Goal: Information Seeking & Learning: Learn about a topic

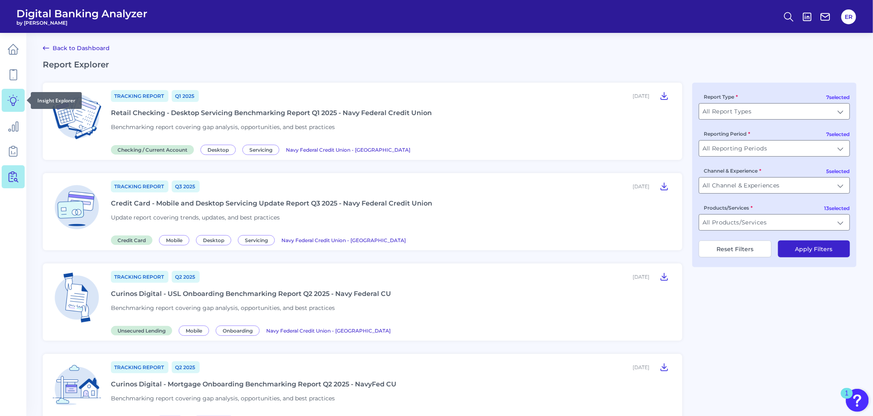
click at [8, 100] on icon at bounding box center [13, 100] width 11 height 11
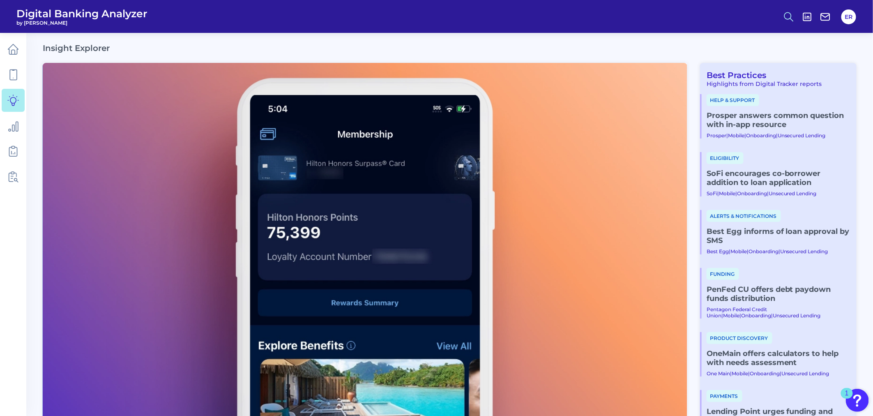
click at [791, 15] on icon at bounding box center [789, 17] width 12 height 12
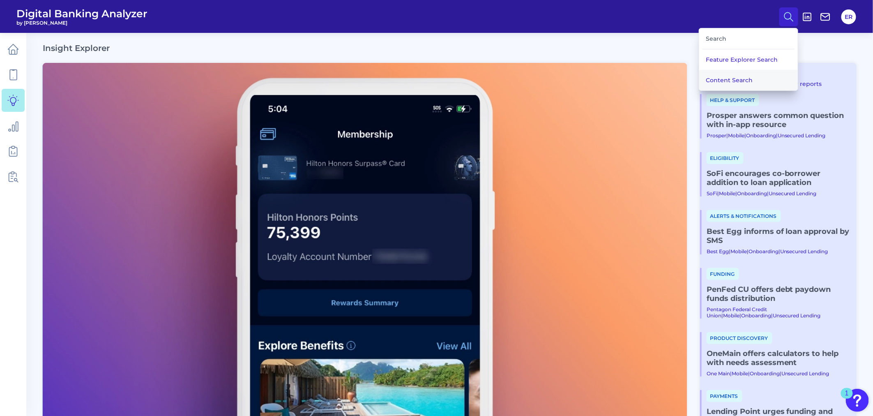
click at [722, 79] on button "Content Search" at bounding box center [748, 80] width 99 height 21
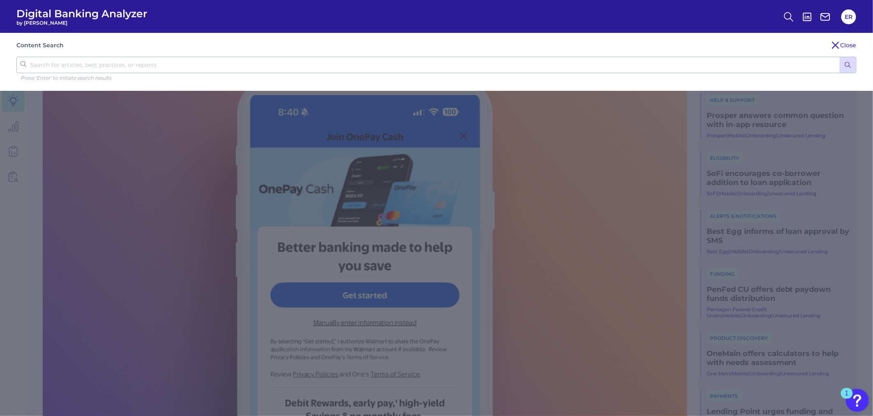
click at [564, 67] on input "text" at bounding box center [436, 65] width 840 height 16
type input "chatbot"
click button "submit" at bounding box center [848, 65] width 16 height 16
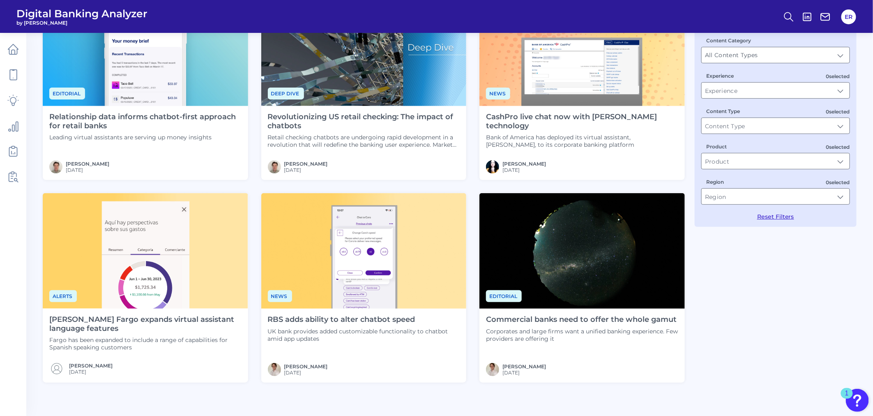
scroll to position [46, 0]
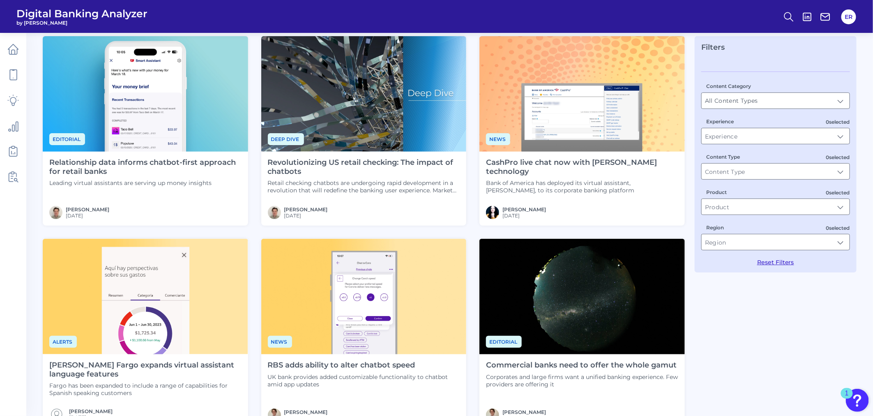
click at [127, 162] on h4 "Relationship data informs chatbot-first approach for retail banks" at bounding box center [145, 167] width 192 height 18
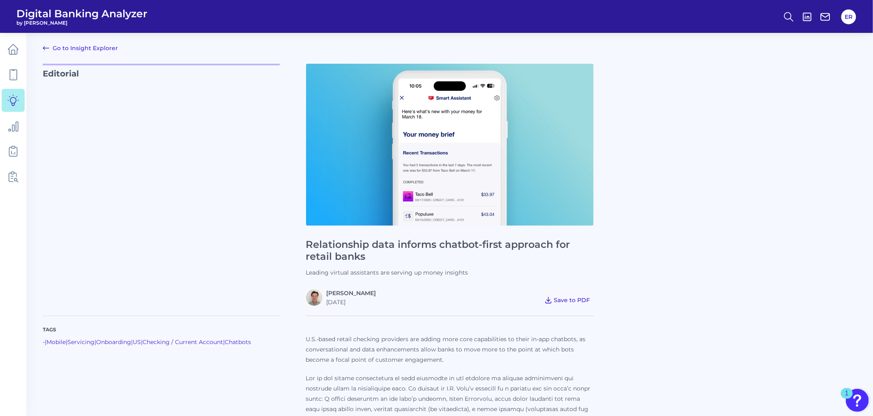
click at [560, 299] on span "Save to PDF" at bounding box center [572, 299] width 36 height 7
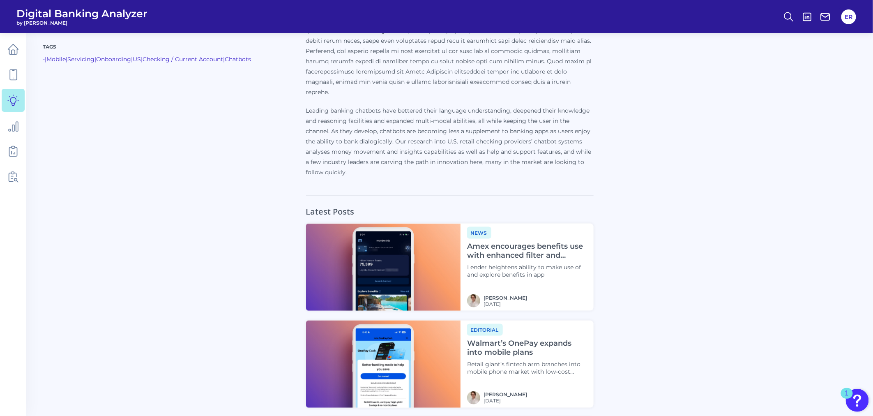
scroll to position [397, 0]
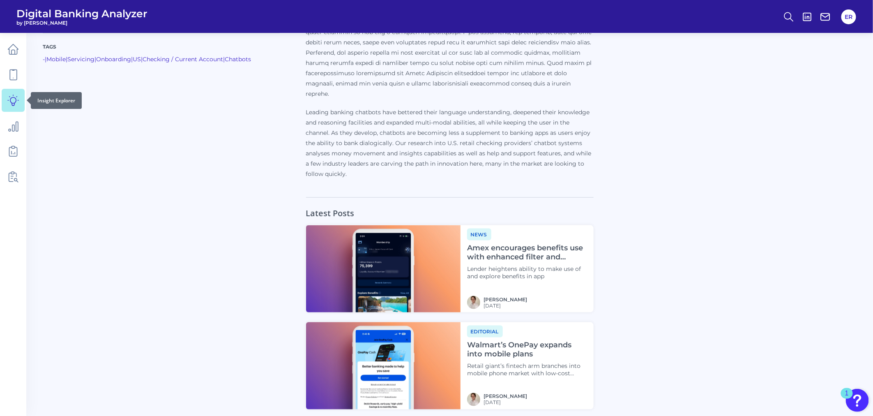
click at [3, 107] on link at bounding box center [13, 100] width 23 height 23
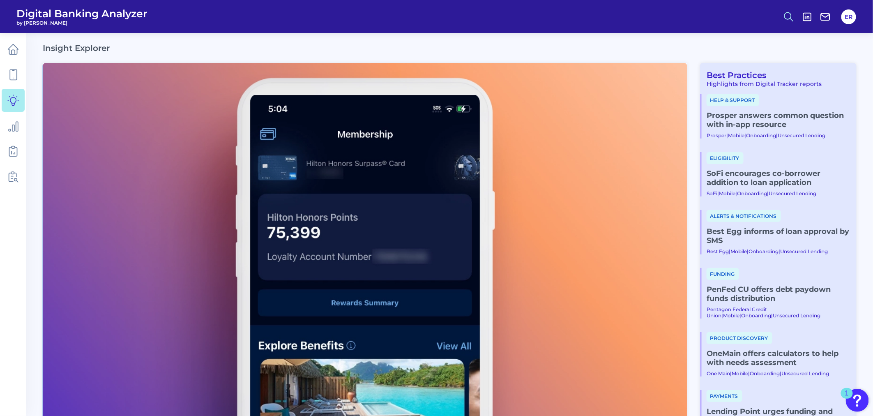
click at [790, 8] on button at bounding box center [789, 16] width 19 height 19
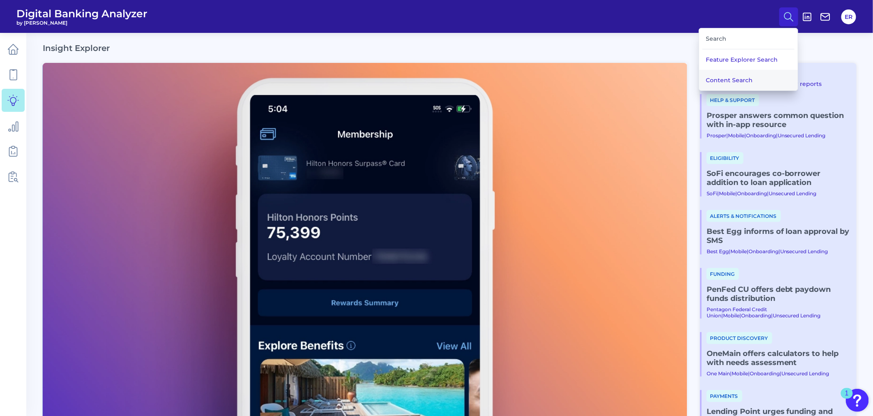
click at [747, 78] on button "Content Search" at bounding box center [748, 80] width 99 height 21
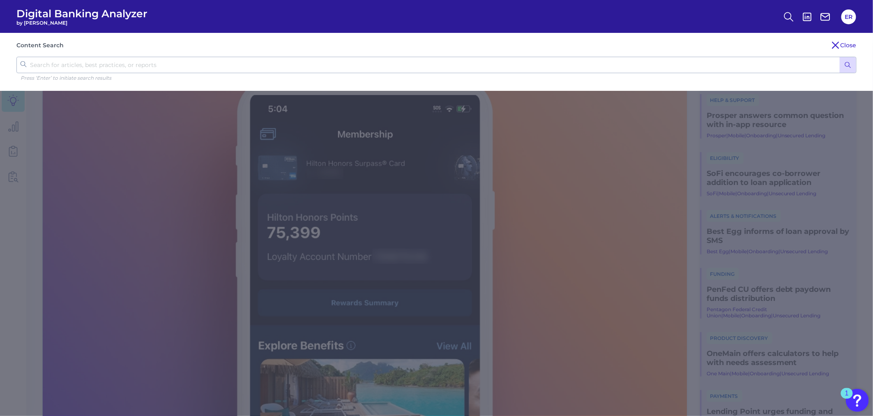
click at [187, 68] on input "text" at bounding box center [436, 65] width 840 height 16
type input "chatbot"
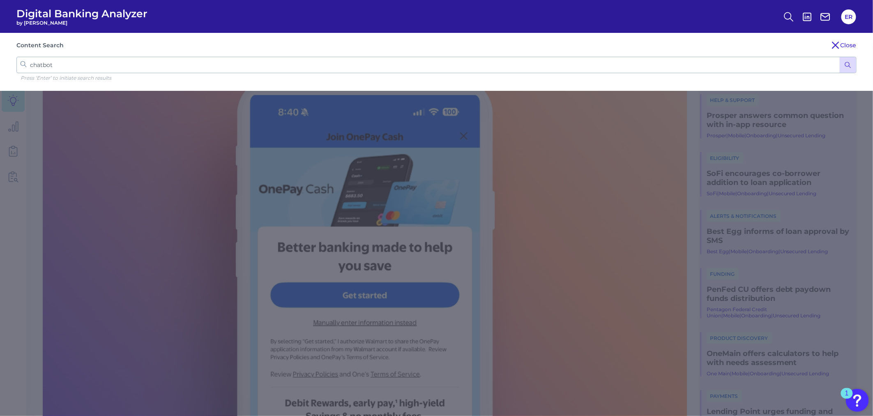
click button "submit" at bounding box center [848, 65] width 16 height 16
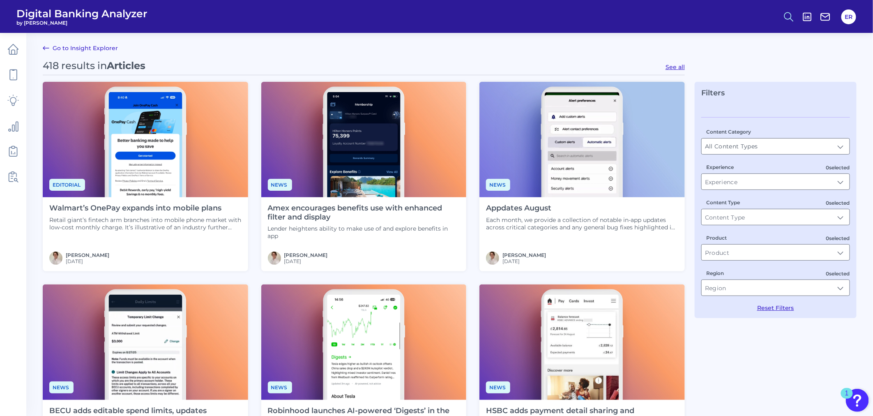
click at [787, 11] on icon at bounding box center [789, 17] width 12 height 12
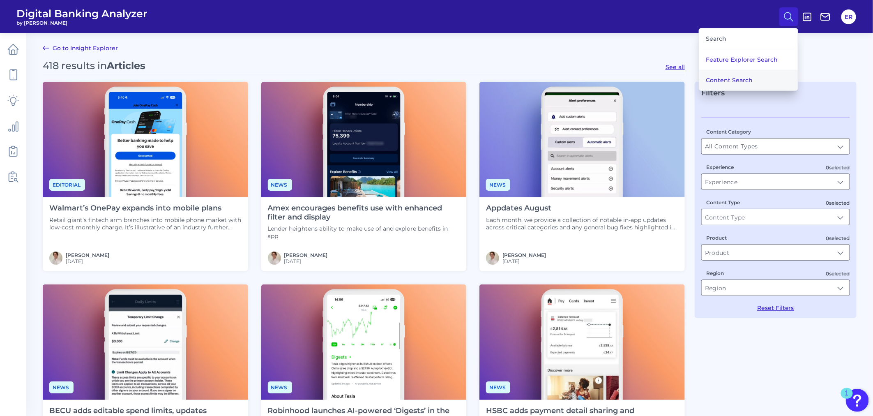
click at [732, 81] on button "Content Search" at bounding box center [748, 80] width 99 height 21
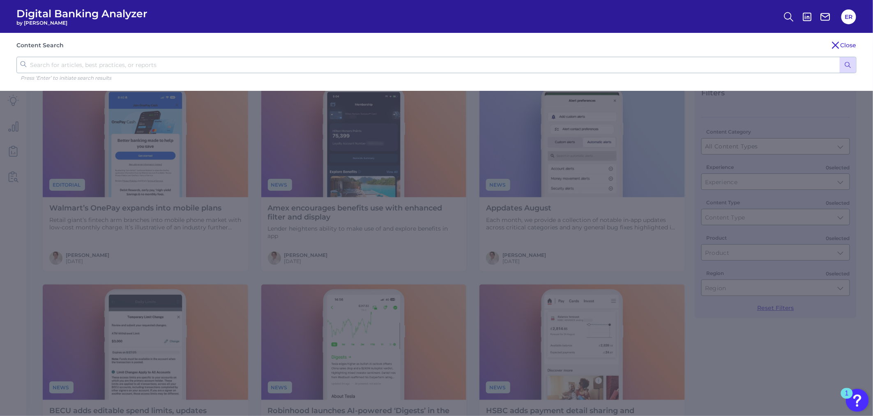
click at [446, 65] on input "text" at bounding box center [436, 65] width 840 height 16
type input "chatbot"
click at [840, 57] on button "submit" at bounding box center [848, 65] width 16 height 16
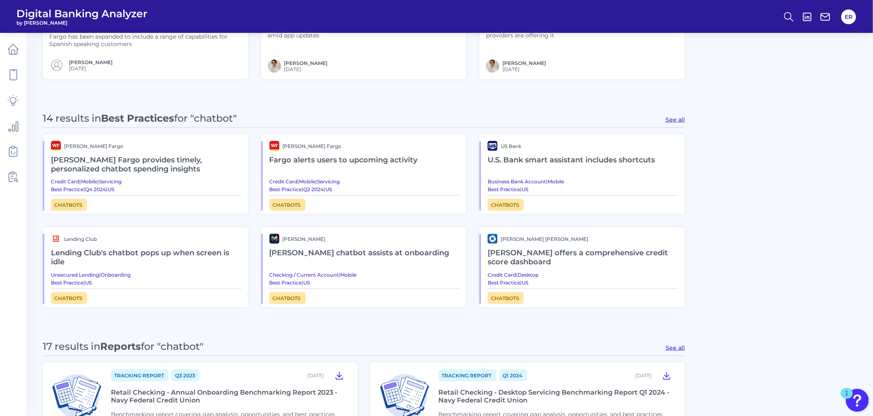
scroll to position [338, 0]
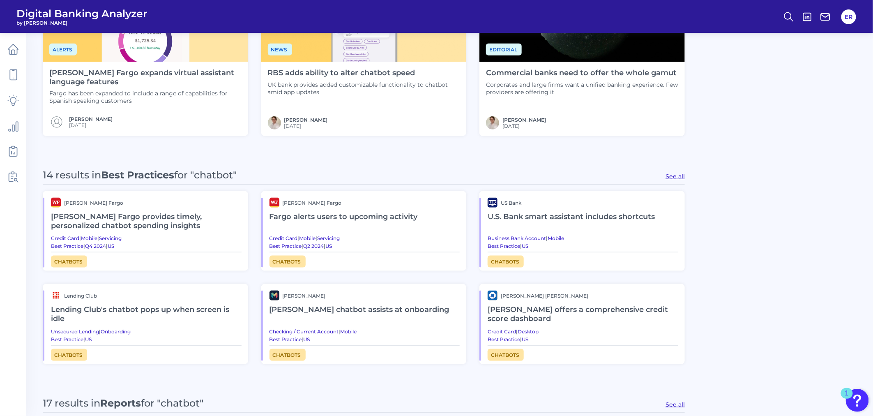
click at [140, 219] on h2 "[PERSON_NAME] Fargo provides timely, personalized chatbot spending insights" at bounding box center [146, 222] width 191 height 28
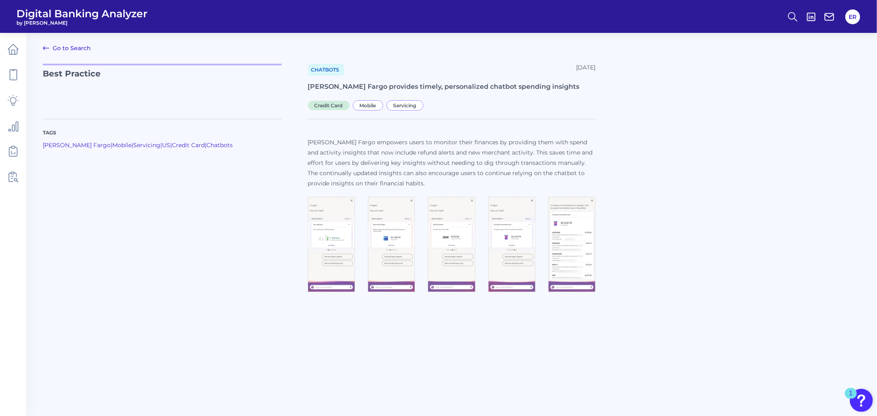
click at [518, 253] on img at bounding box center [511, 244] width 47 height 95
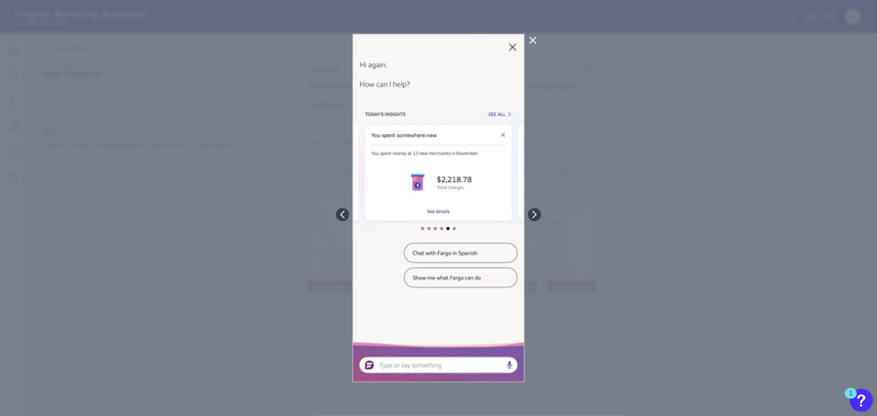
click at [533, 39] on icon at bounding box center [532, 40] width 6 height 6
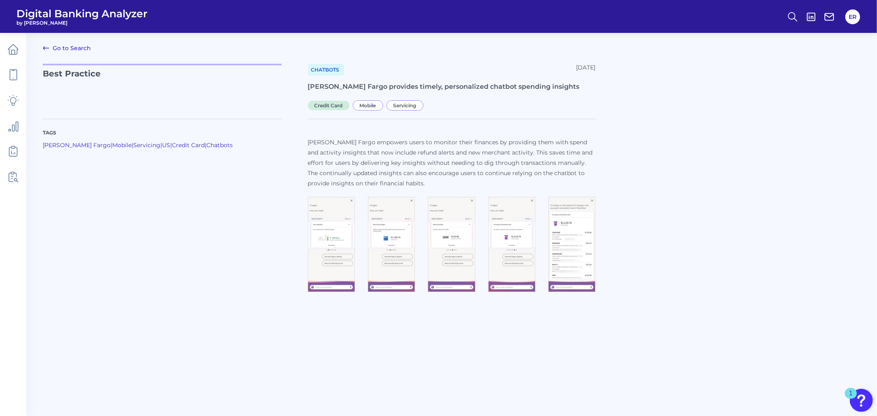
click at [338, 240] on img at bounding box center [331, 244] width 47 height 95
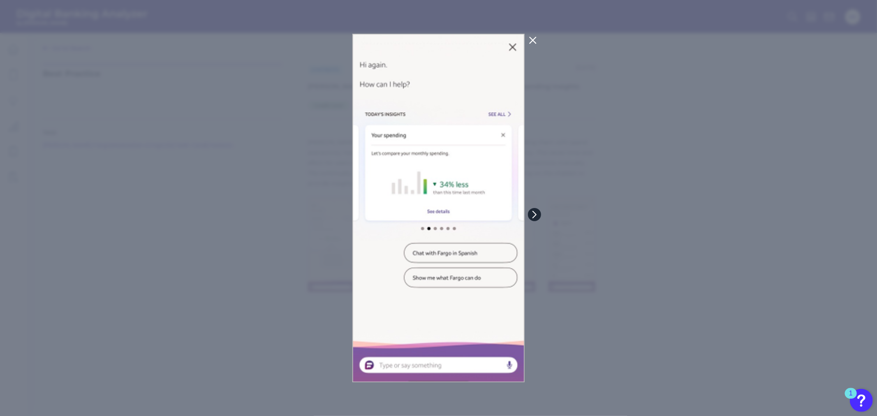
click at [531, 213] on icon at bounding box center [534, 214] width 7 height 7
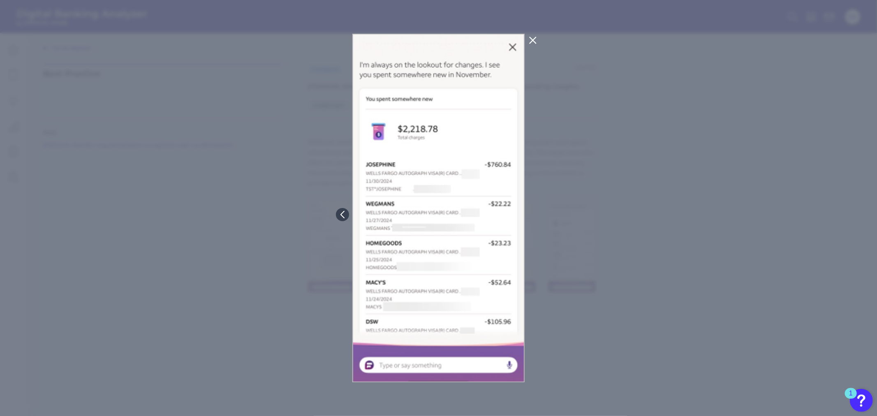
click at [529, 38] on icon at bounding box center [533, 40] width 10 height 10
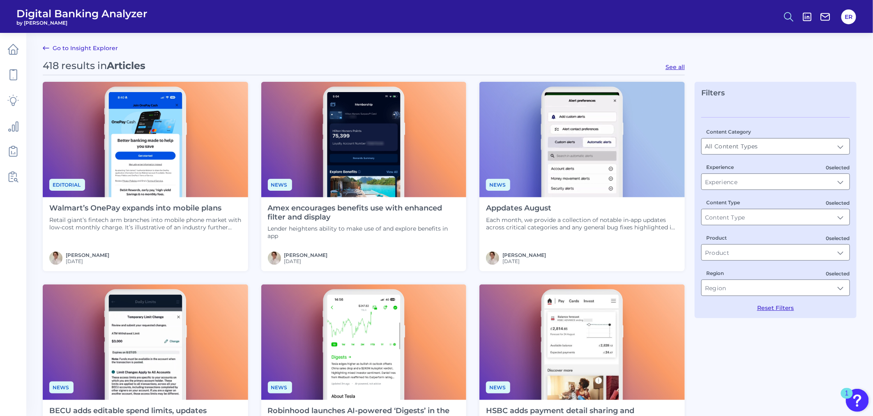
click at [786, 14] on icon at bounding box center [789, 17] width 12 height 12
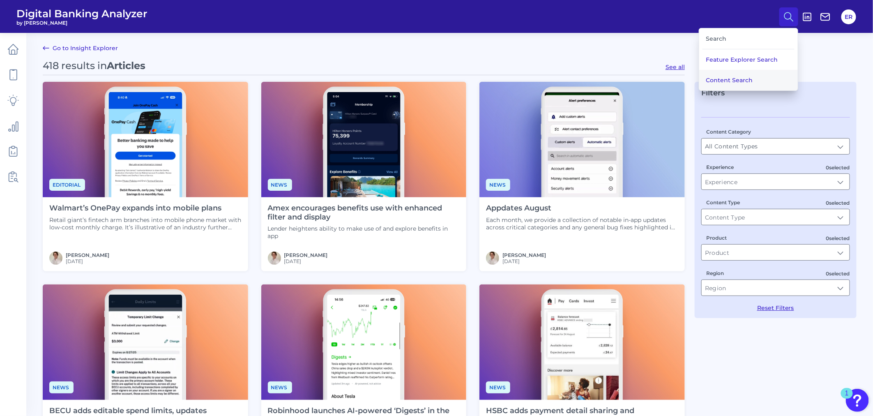
click at [717, 78] on button "Content Search" at bounding box center [748, 80] width 99 height 21
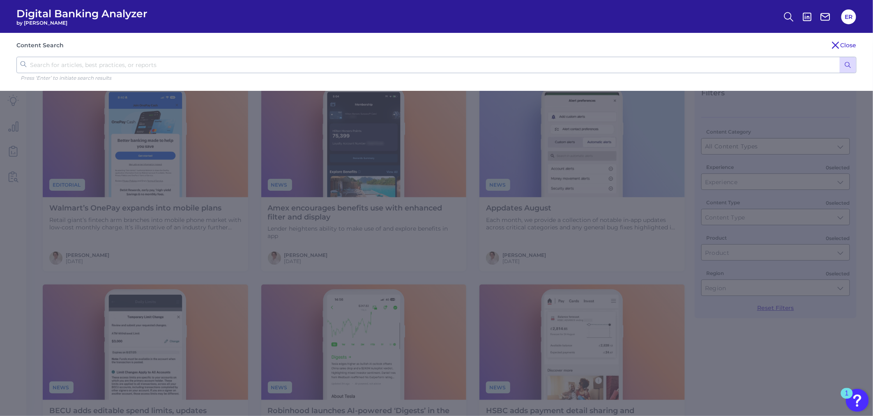
click at [450, 62] on input "text" at bounding box center [436, 65] width 840 height 16
type input "chatbot"
click at [840, 57] on button "submit" at bounding box center [848, 65] width 16 height 16
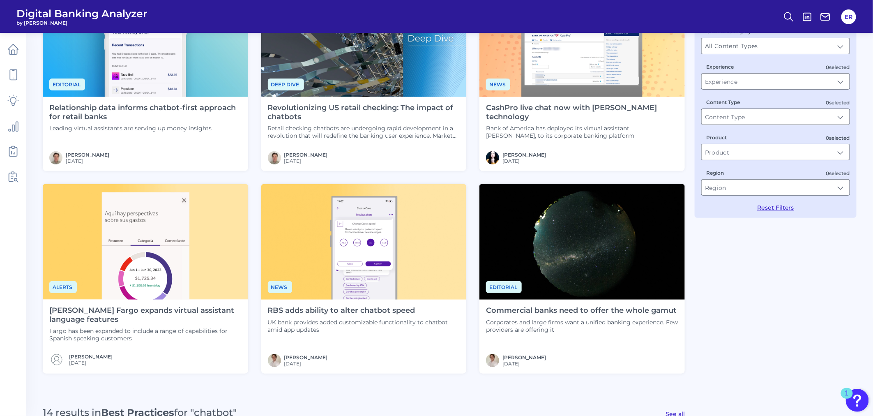
scroll to position [91, 0]
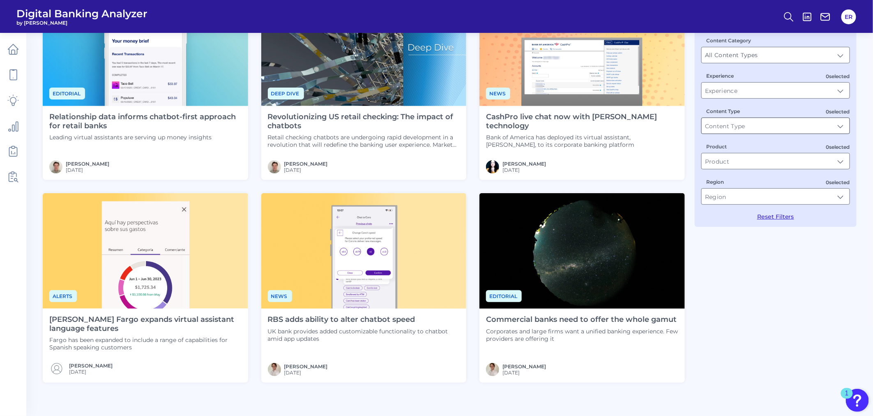
click at [812, 128] on input "Content Type" at bounding box center [776, 126] width 148 height 16
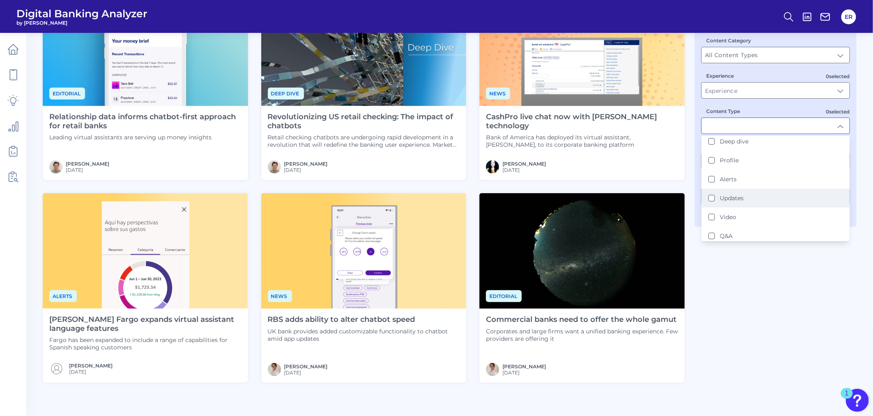
scroll to position [0, 0]
click at [835, 52] on input "All Content Types" at bounding box center [776, 55] width 148 height 16
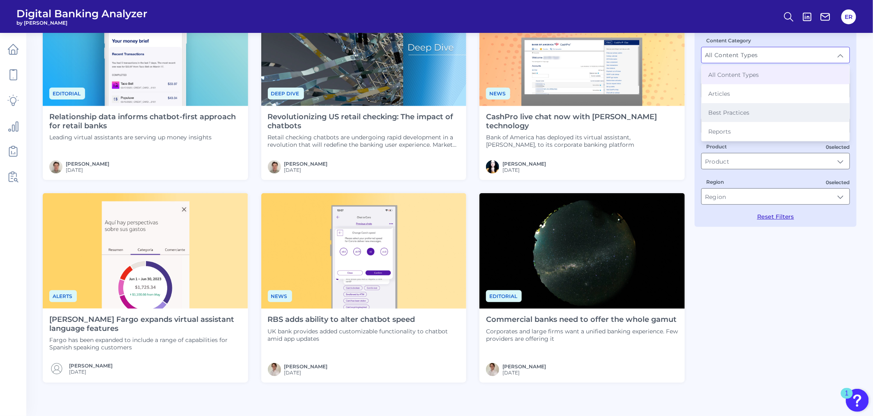
click at [740, 112] on span "Best Practices" at bounding box center [728, 112] width 41 height 7
type input "Best Practices"
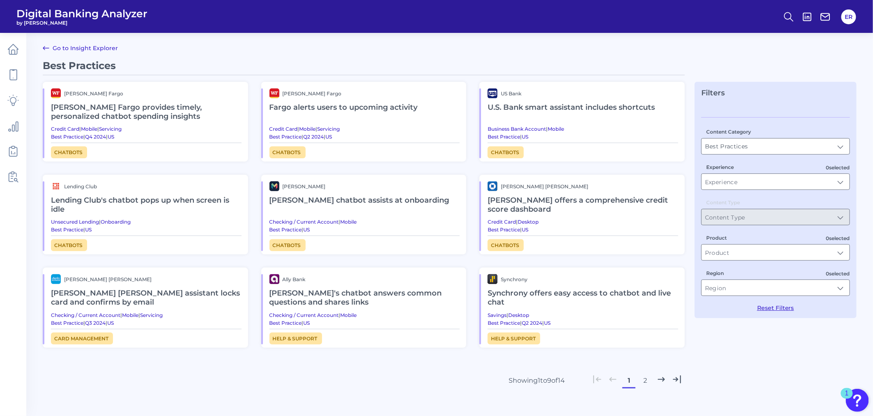
click at [317, 106] on h2 "Fargo alerts users to upcoming activity" at bounding box center [365, 107] width 191 height 19
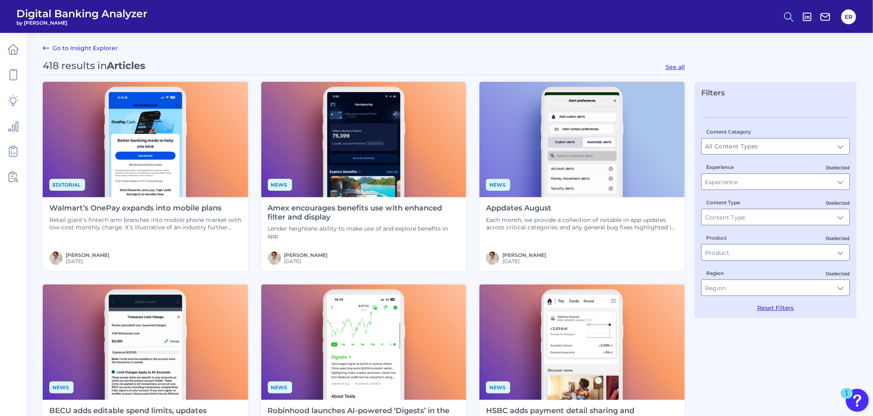
click at [794, 17] on icon at bounding box center [789, 17] width 12 height 12
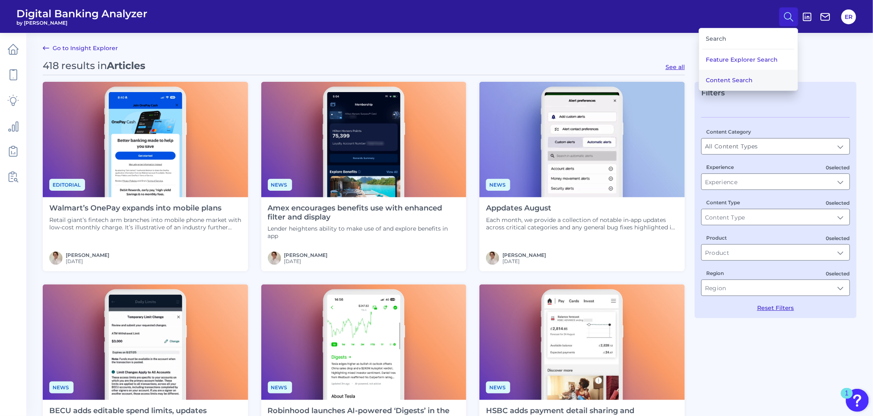
click at [757, 73] on button "Content Search" at bounding box center [748, 80] width 99 height 21
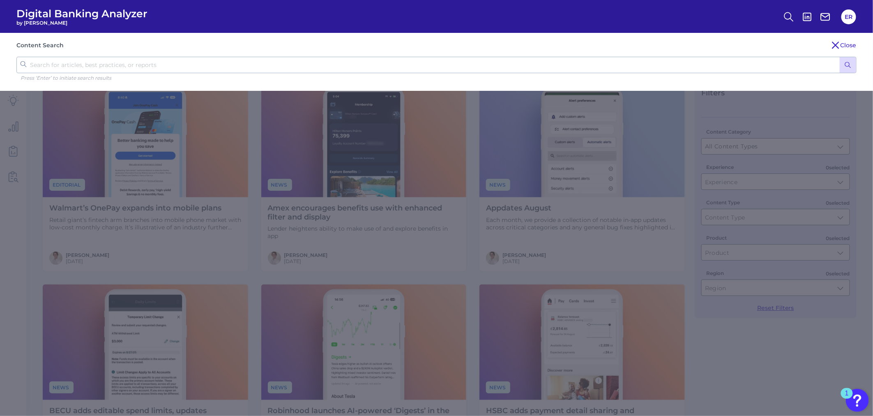
click at [395, 48] on div "Content Search Close" at bounding box center [436, 45] width 840 height 10
click at [395, 61] on input "text" at bounding box center [436, 65] width 840 height 16
type input "chatbot"
click at [840, 57] on button "submit" at bounding box center [848, 65] width 16 height 16
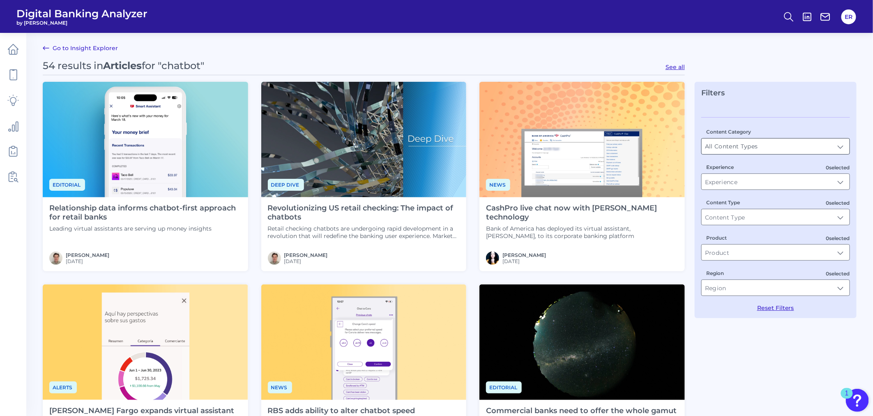
click at [767, 150] on input "All Content Types" at bounding box center [776, 146] width 148 height 16
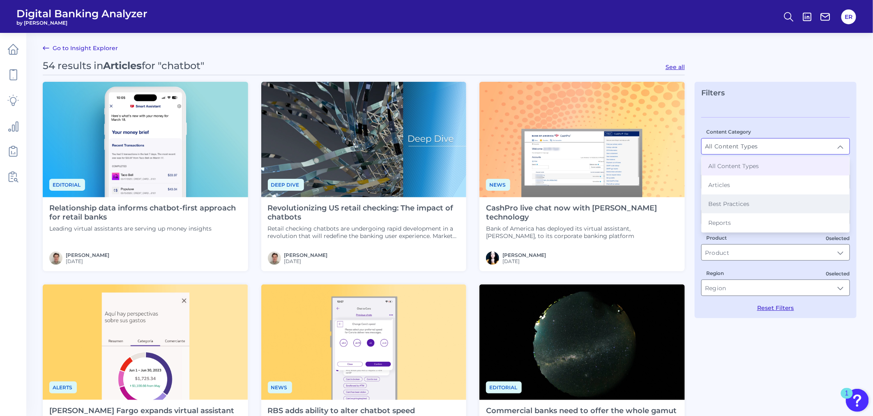
click at [754, 199] on li "Best Practices" at bounding box center [776, 203] width 148 height 19
type input "Best Practices"
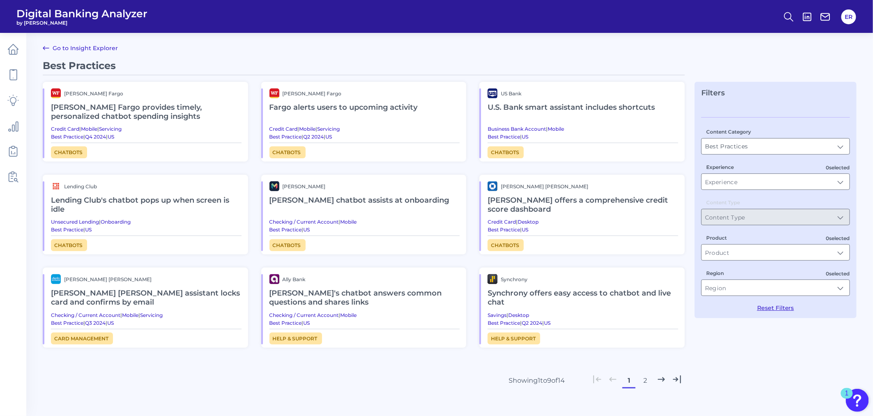
drag, startPoint x: 297, startPoint y: 105, endPoint x: 286, endPoint y: 108, distance: 10.6
drag, startPoint x: 286, startPoint y: 108, endPoint x: 844, endPoint y: 148, distance: 558.7
click at [844, 148] on input "Best Practices" at bounding box center [776, 146] width 148 height 16
click at [370, 105] on h2 "Fargo alerts users to upcoming activity" at bounding box center [365, 107] width 191 height 19
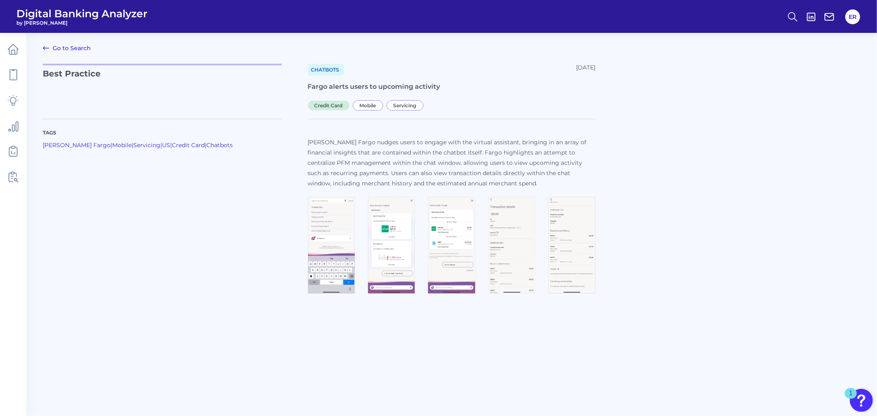
click at [332, 235] on img at bounding box center [331, 245] width 47 height 97
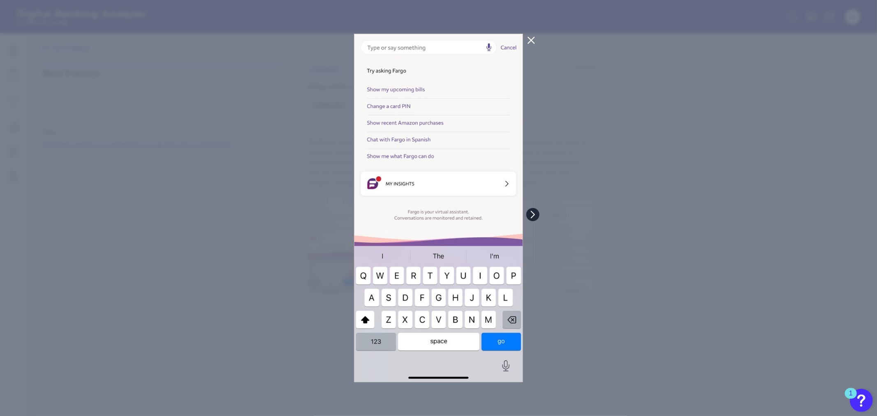
click at [534, 216] on icon at bounding box center [532, 214] width 7 height 7
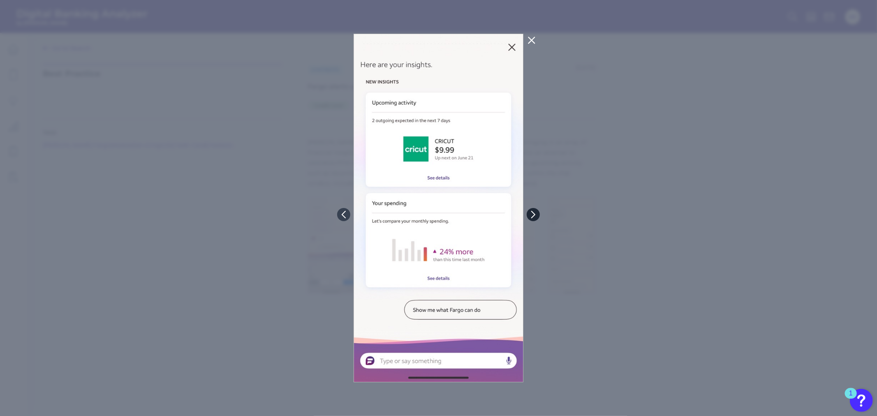
click at [535, 216] on icon at bounding box center [532, 214] width 7 height 7
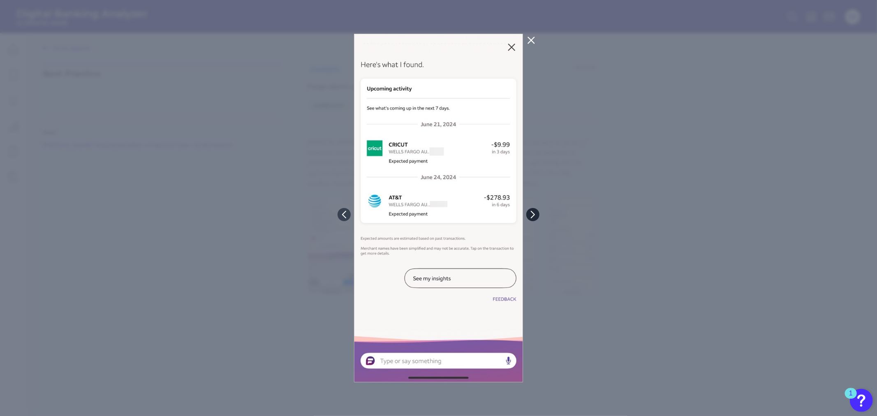
click at [535, 216] on icon at bounding box center [532, 214] width 7 height 7
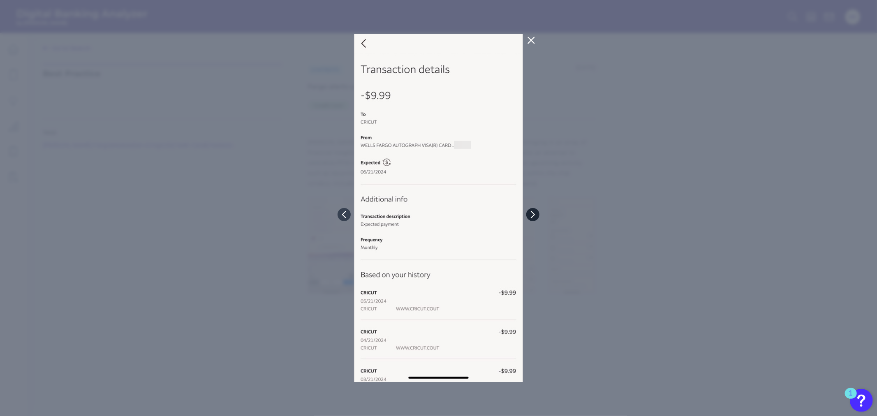
click at [535, 216] on icon at bounding box center [532, 214] width 7 height 7
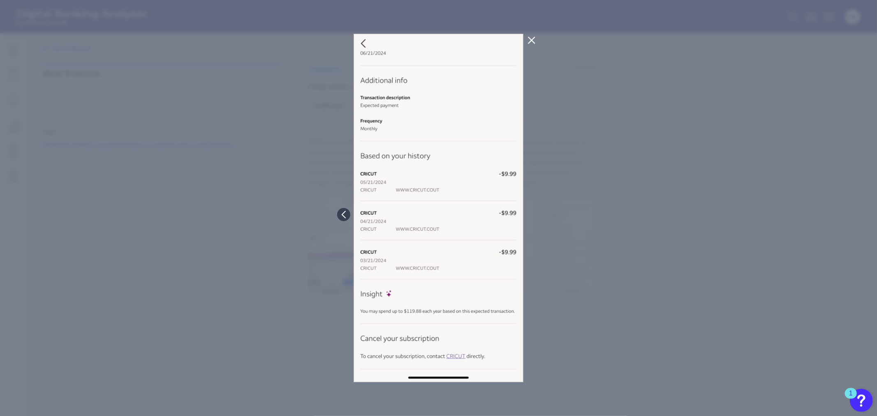
click at [531, 42] on icon at bounding box center [531, 40] width 10 height 10
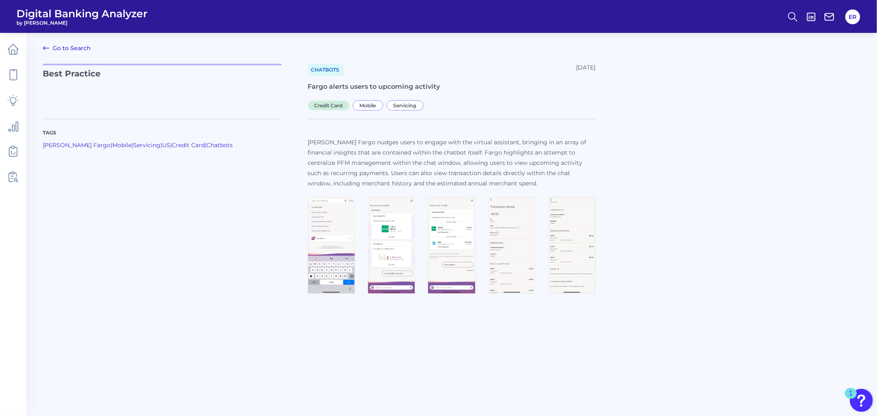
click at [318, 71] on span "Chatbots" at bounding box center [326, 70] width 36 height 12
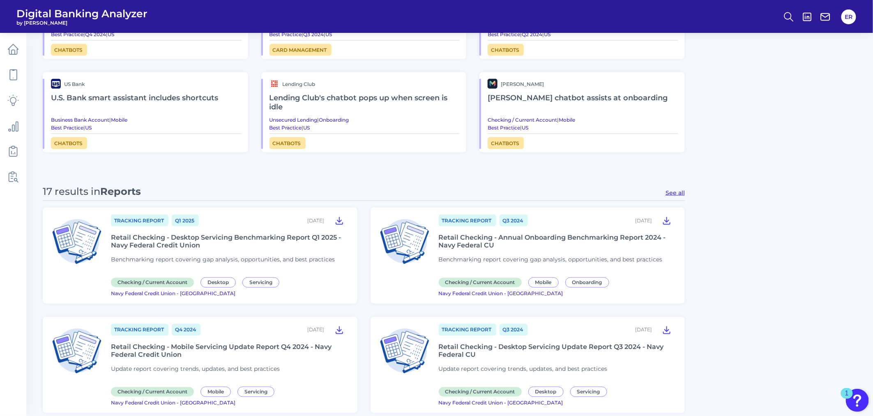
scroll to position [457, 0]
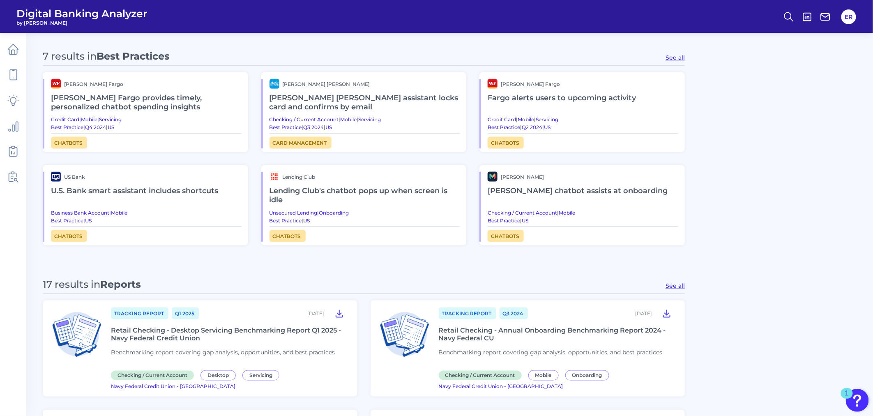
click at [677, 55] on button "See all" at bounding box center [675, 57] width 19 height 7
type input "Best Practices"
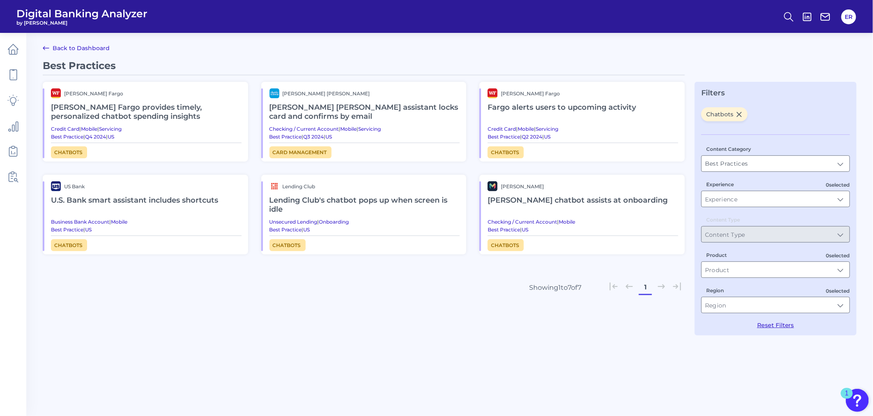
scroll to position [0, 0]
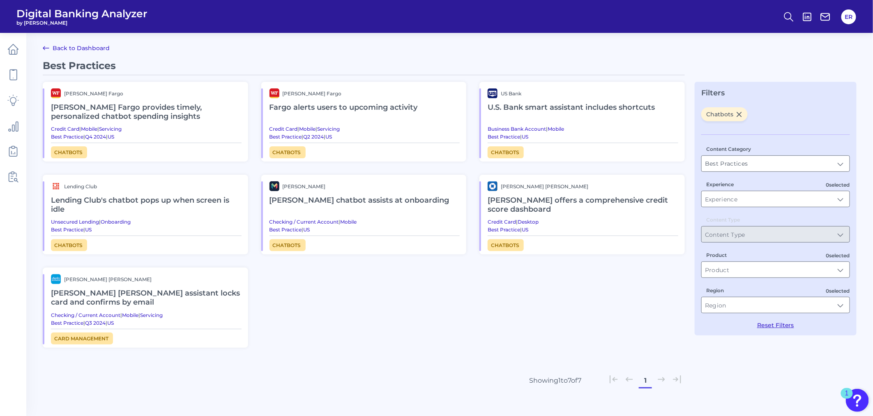
click at [143, 105] on h2 "[PERSON_NAME] Fargo provides timely, personalized chatbot spending insights" at bounding box center [146, 112] width 191 height 28
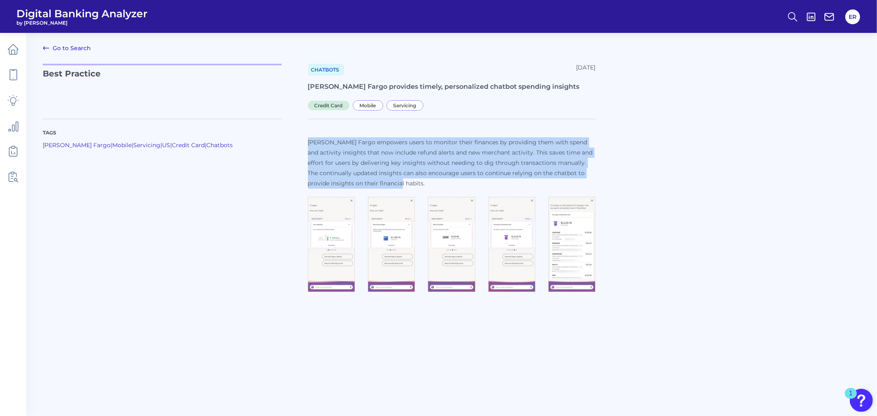
drag, startPoint x: 308, startPoint y: 142, endPoint x: 399, endPoint y: 183, distance: 99.7
click at [399, 183] on p "[PERSON_NAME] Fargo empowers users to monitor their finances by providing them …" at bounding box center [452, 162] width 288 height 51
copy p "[PERSON_NAME] Fargo empowers users to monitor their finances by providing them …"
click at [343, 276] on img at bounding box center [331, 244] width 47 height 95
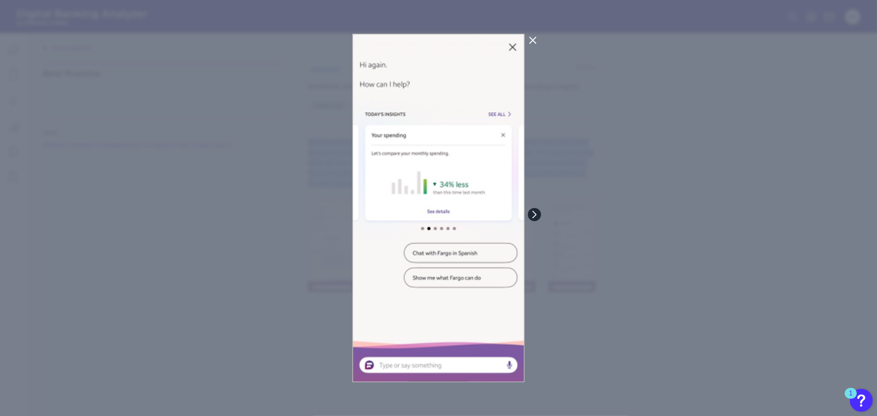
click at [531, 215] on icon at bounding box center [534, 214] width 7 height 7
click at [531, 216] on icon at bounding box center [534, 214] width 7 height 7
copy p "[PERSON_NAME] Fargo empowers users to monitor their finances by providing them …"
click at [531, 214] on icon at bounding box center [534, 214] width 7 height 7
click at [535, 215] on icon at bounding box center [534, 214] width 7 height 7
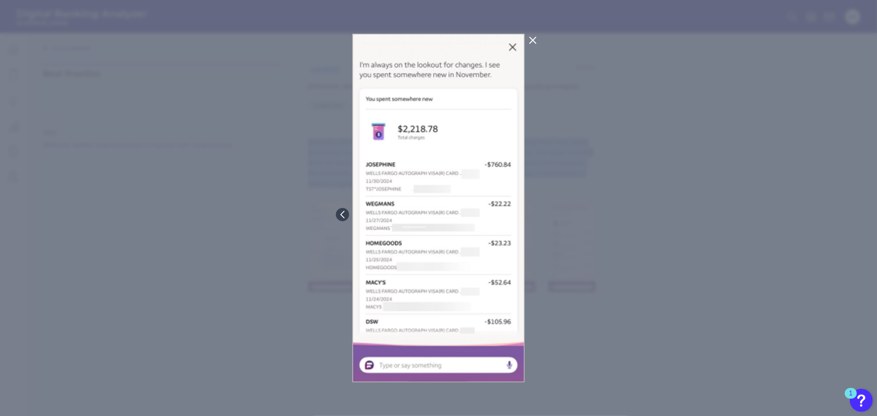
copy p "[PERSON_NAME] Fargo empowers users to monitor their finances by providing them …"
click at [530, 39] on icon at bounding box center [533, 40] width 10 height 10
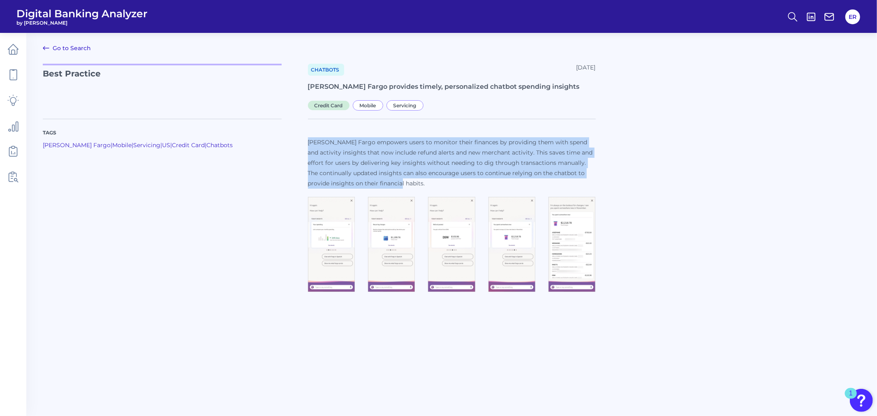
click at [60, 45] on link "Go to Search" at bounding box center [67, 48] width 48 height 10
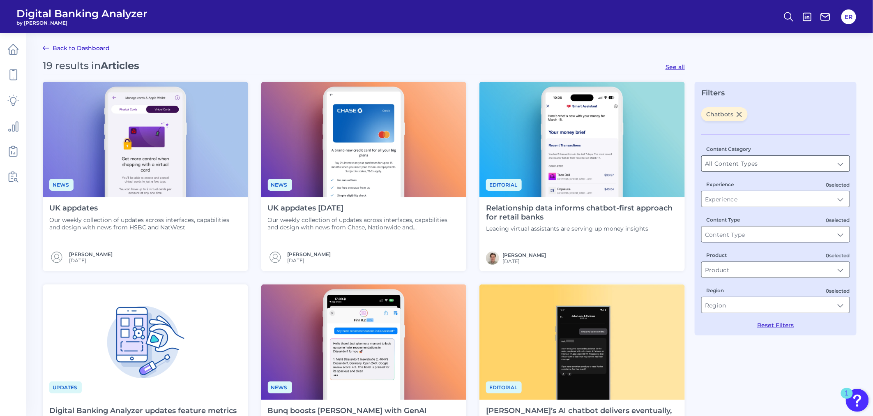
click at [778, 169] on input "All Content Types" at bounding box center [776, 164] width 148 height 16
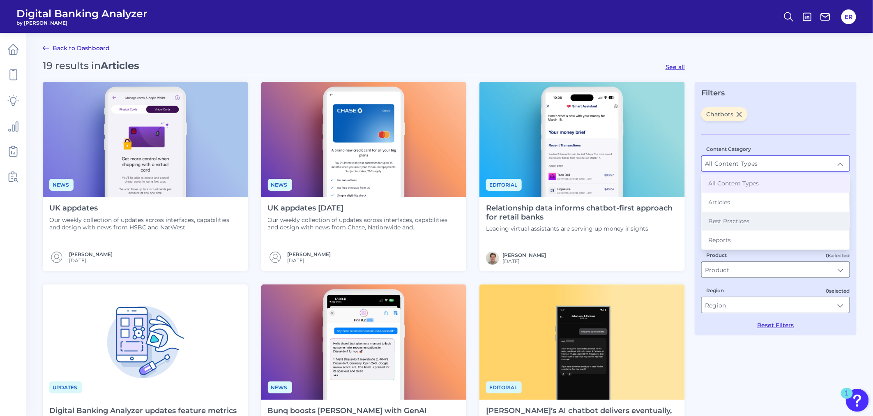
click at [736, 220] on span "Best Practices" at bounding box center [728, 220] width 41 height 7
type input "Best Practices"
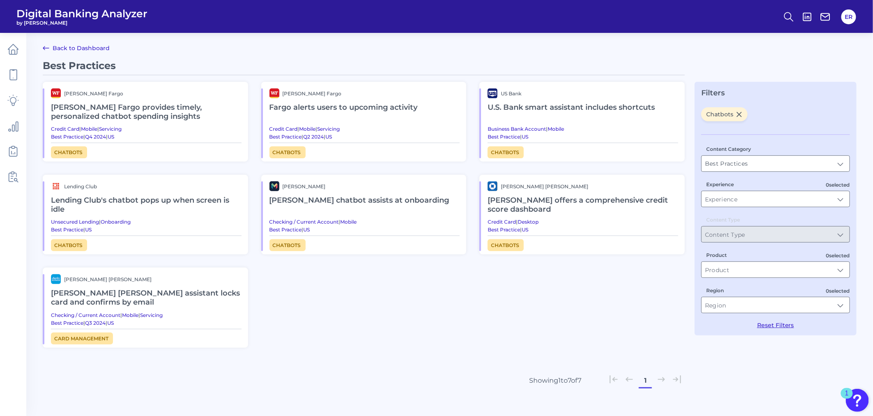
click at [309, 104] on h2 "Fargo alerts users to upcoming activity" at bounding box center [365, 107] width 191 height 19
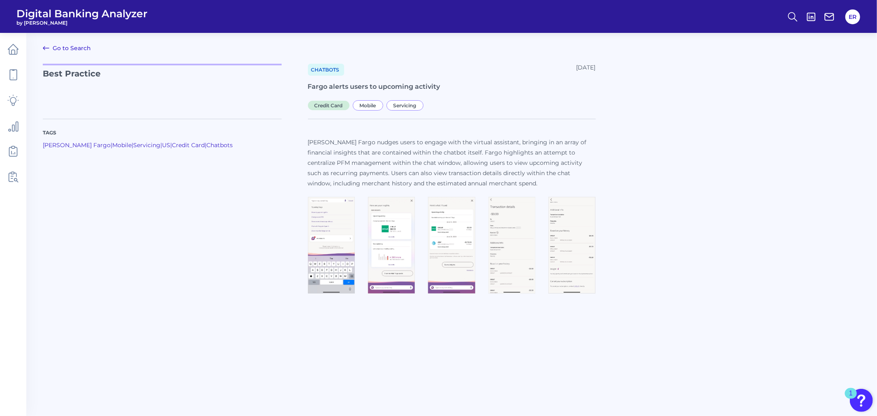
click at [330, 155] on span "[PERSON_NAME] Fargo nudges users to engage with the virtual assistant, bringing…" at bounding box center [447, 162] width 279 height 48
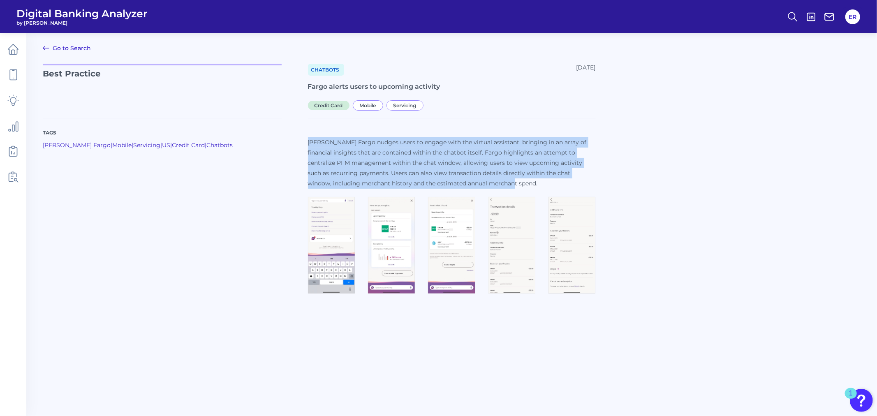
drag, startPoint x: 309, startPoint y: 142, endPoint x: 488, endPoint y: 183, distance: 183.9
click at [488, 183] on p "[PERSON_NAME] Fargo nudges users to engage with the virtual assistant, bringing…" at bounding box center [452, 162] width 288 height 51
copy span "[PERSON_NAME] Fargo nudges users to engage with the virtual assistant, bringing…"
click at [333, 275] on img at bounding box center [331, 245] width 47 height 97
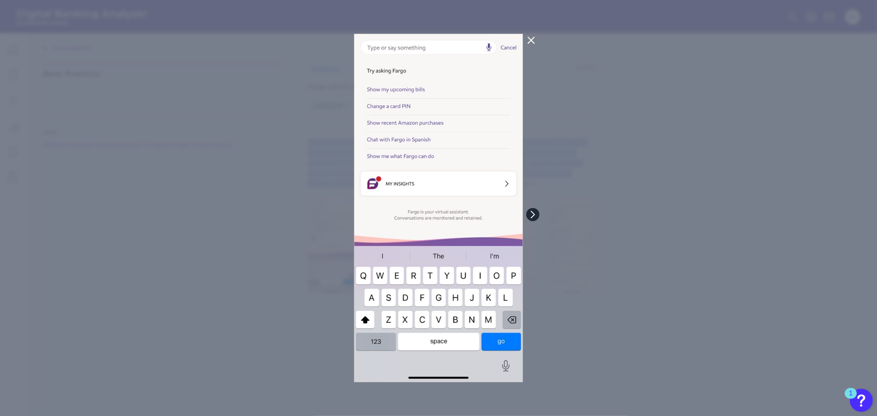
click at [533, 212] on icon at bounding box center [532, 214] width 7 height 7
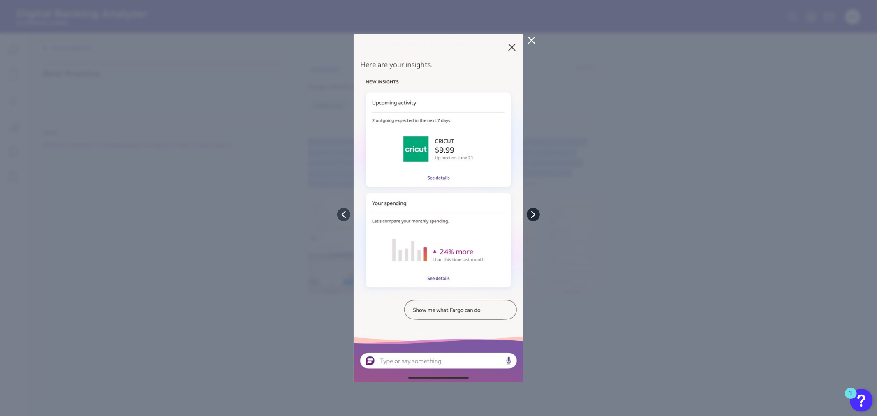
click at [532, 214] on icon at bounding box center [532, 214] width 7 height 7
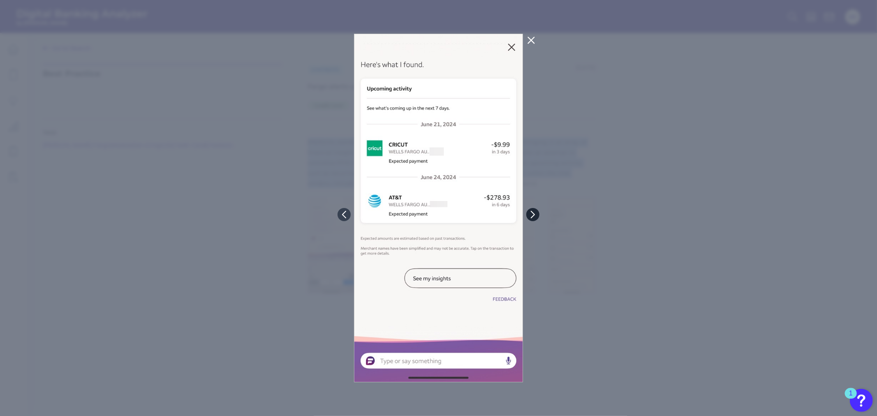
click at [533, 212] on icon at bounding box center [532, 214] width 7 height 7
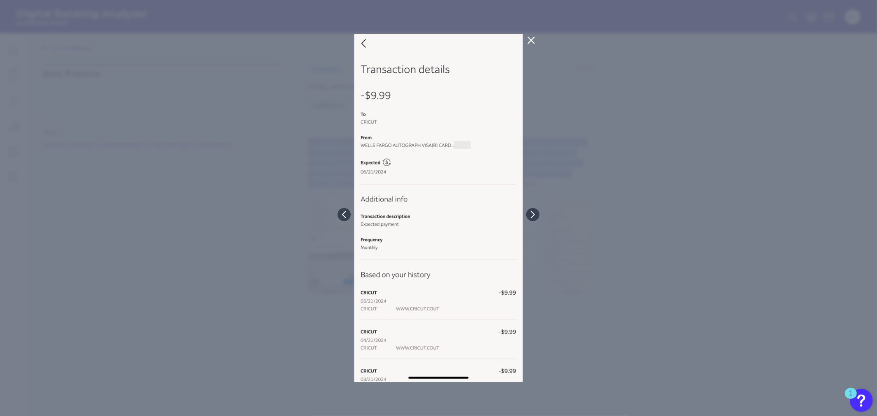
drag, startPoint x: 531, startPoint y: 210, endPoint x: 540, endPoint y: 221, distance: 13.7
click at [531, 210] on button at bounding box center [532, 214] width 13 height 13
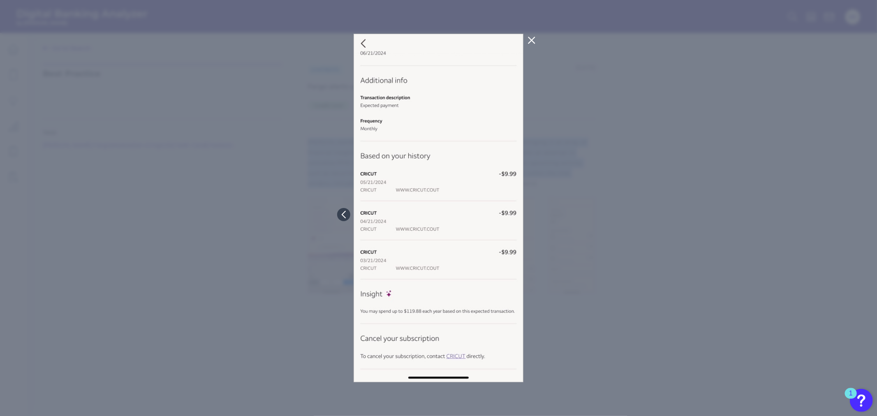
click at [536, 38] on button at bounding box center [531, 40] width 16 height 13
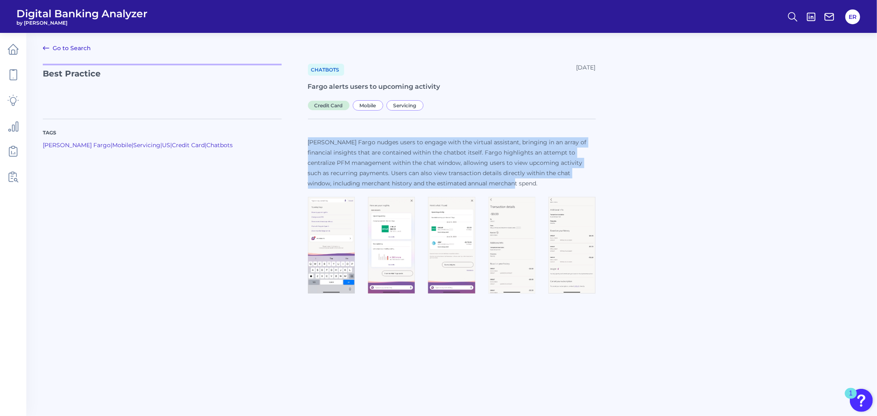
click at [65, 51] on link "Go to Search" at bounding box center [67, 48] width 48 height 10
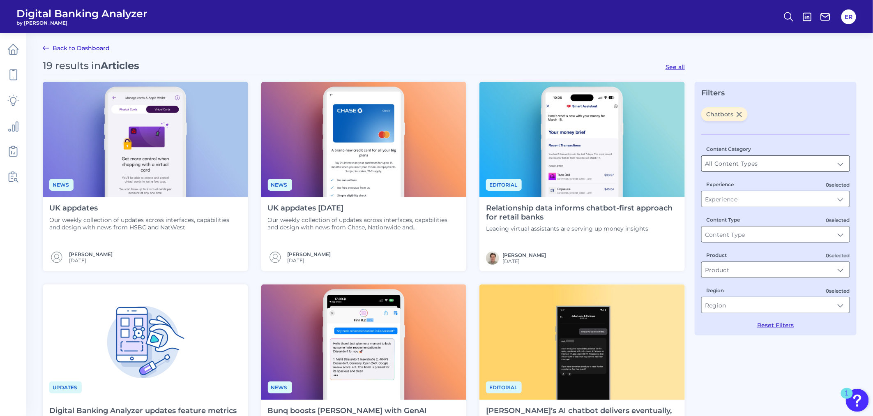
click at [725, 166] on input "All Content Types" at bounding box center [776, 164] width 148 height 16
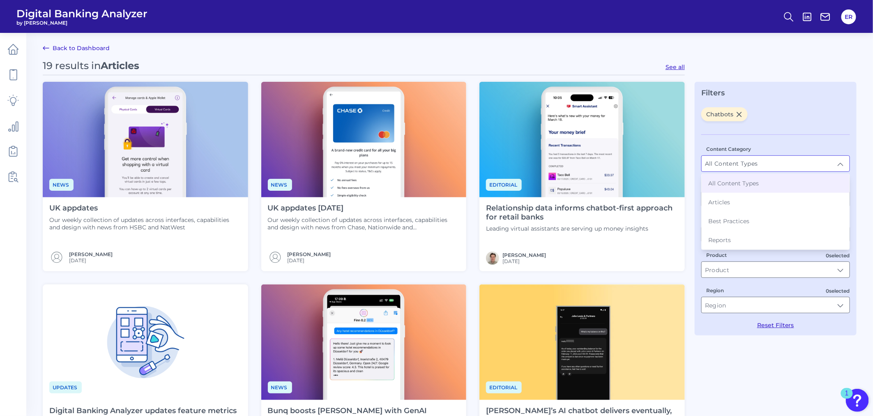
click at [162, 219] on p "Our weekly collection of updates across interfaces, capabilities and design wit…" at bounding box center [145, 223] width 192 height 15
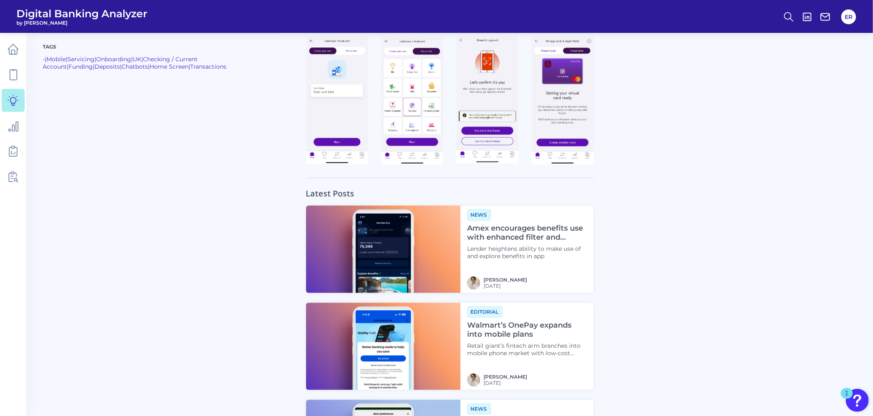
scroll to position [776, 0]
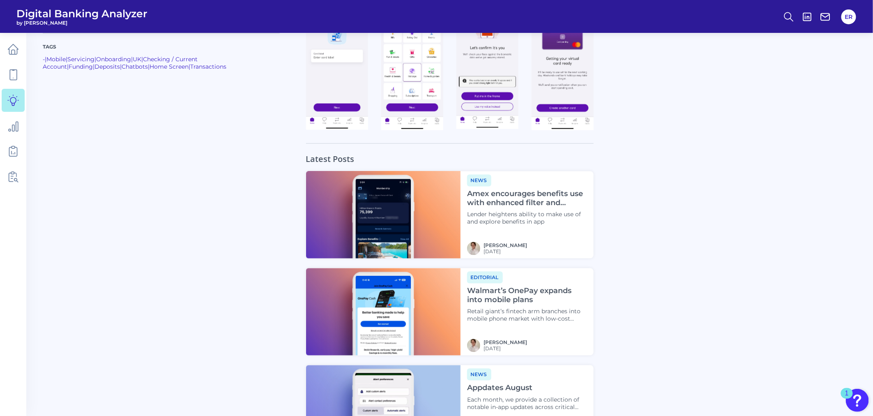
click at [627, 258] on div "Latest Posts News Amex encourages benefits use with enhanced filter and display…" at bounding box center [450, 297] width 814 height 309
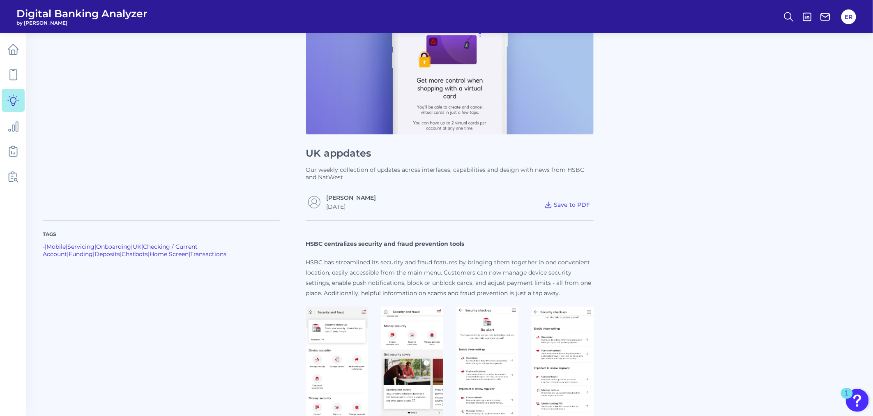
scroll to position [0, 0]
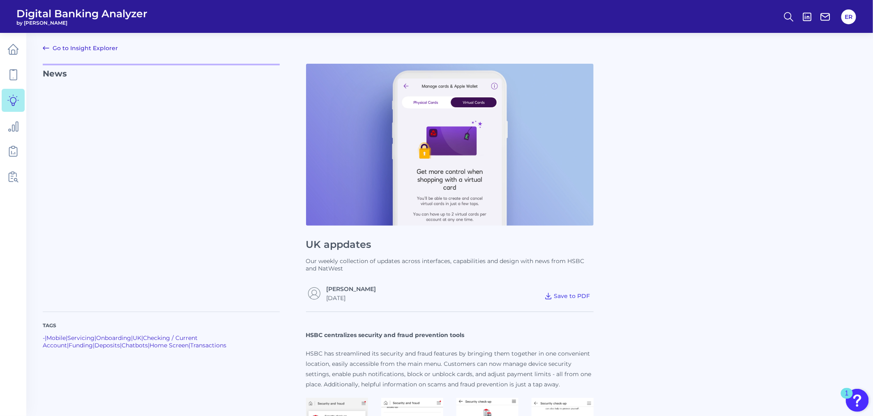
click at [76, 46] on link "Go to Insight Explorer" at bounding box center [80, 48] width 75 height 10
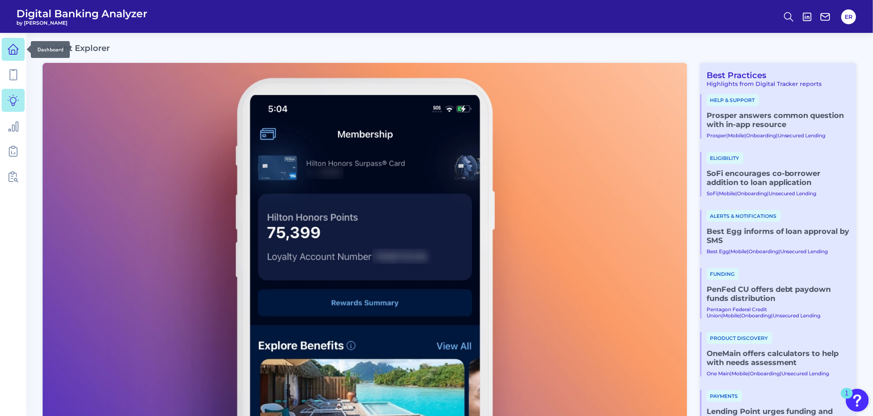
click at [9, 48] on icon at bounding box center [13, 49] width 10 height 10
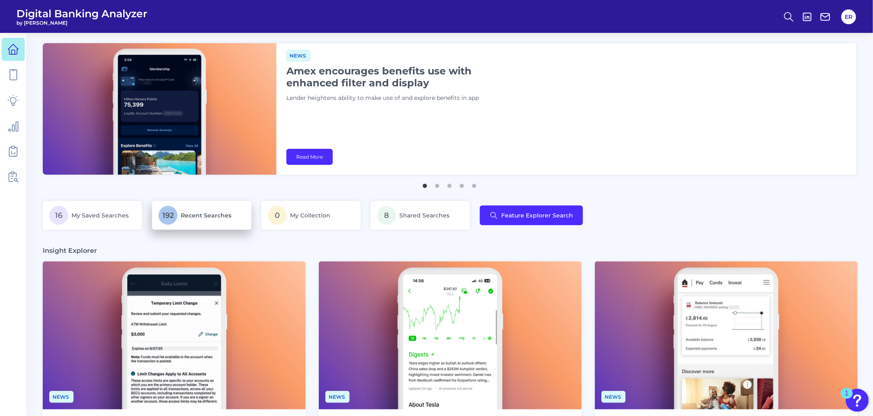
click at [178, 221] on p "192 Recent Searches" at bounding box center [202, 215] width 86 height 19
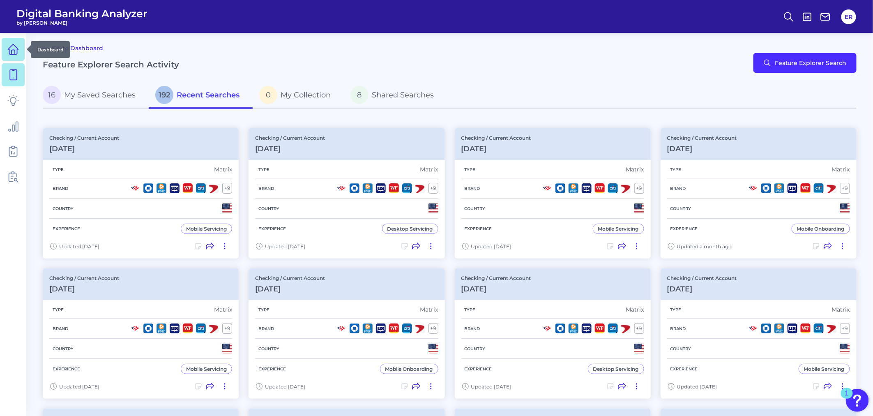
click at [18, 50] on icon at bounding box center [13, 50] width 12 height 12
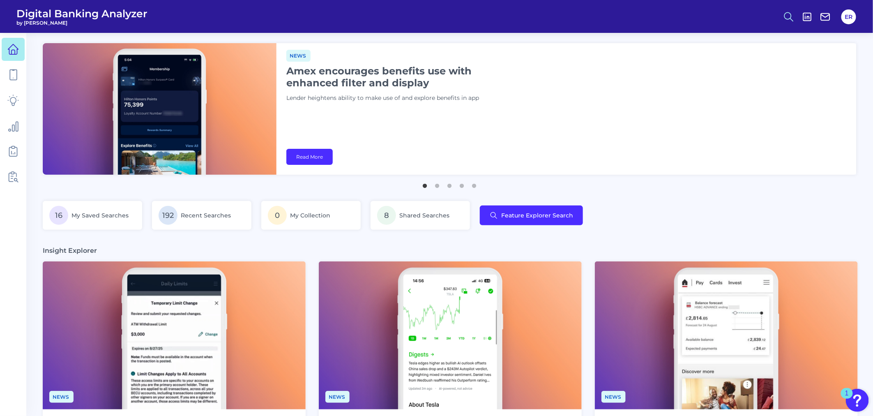
click at [781, 19] on header "Digital Banking Analyzer by [PERSON_NAME] ER" at bounding box center [436, 16] width 873 height 33
click at [788, 18] on icon at bounding box center [789, 17] width 12 height 12
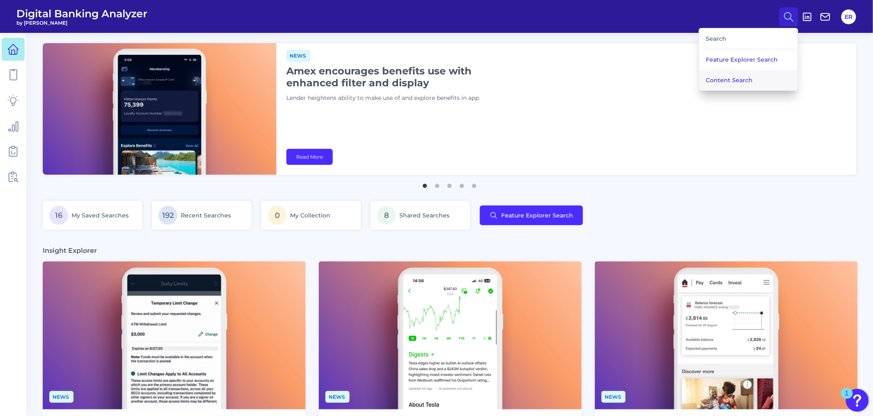
click at [715, 78] on button "Content Search" at bounding box center [748, 80] width 99 height 21
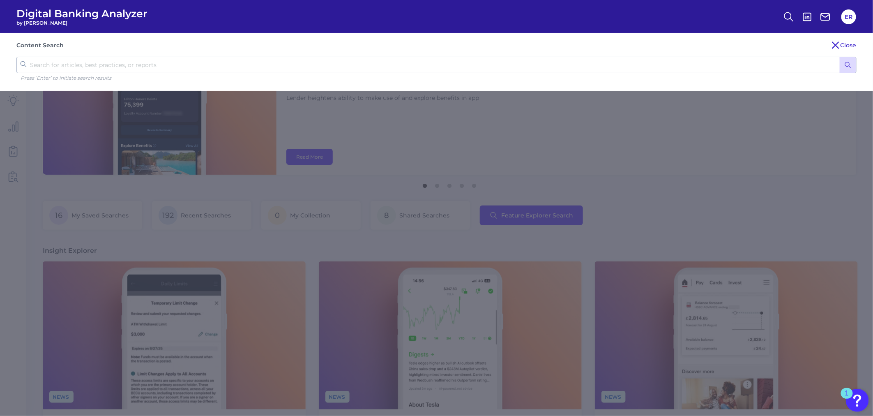
click at [709, 69] on input "text" at bounding box center [436, 65] width 840 height 16
type input "chatbot"
click button "submit" at bounding box center [848, 65] width 16 height 16
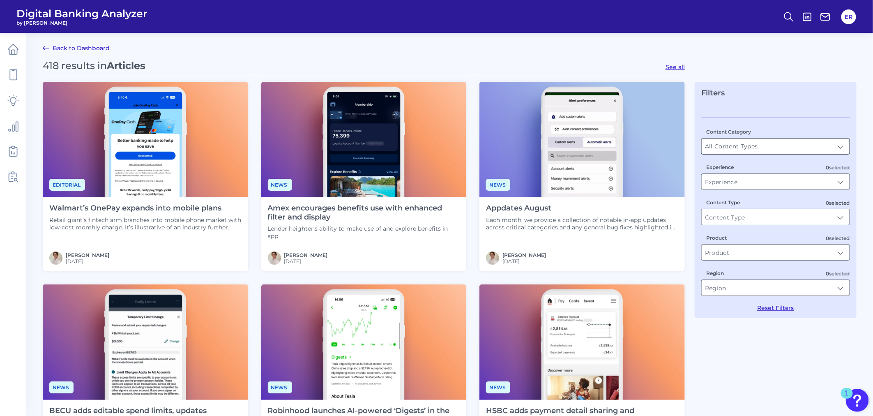
click at [819, 146] on input "All Content Types" at bounding box center [776, 146] width 148 height 16
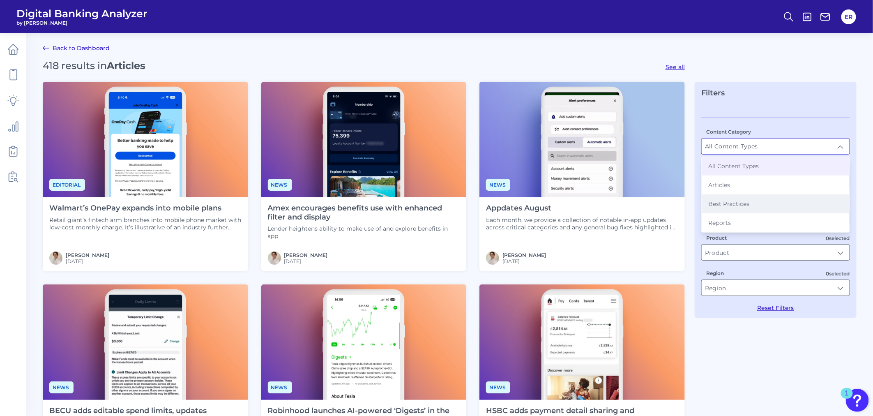
click at [745, 206] on span "Best Practices" at bounding box center [728, 203] width 41 height 7
type input "Best Practices"
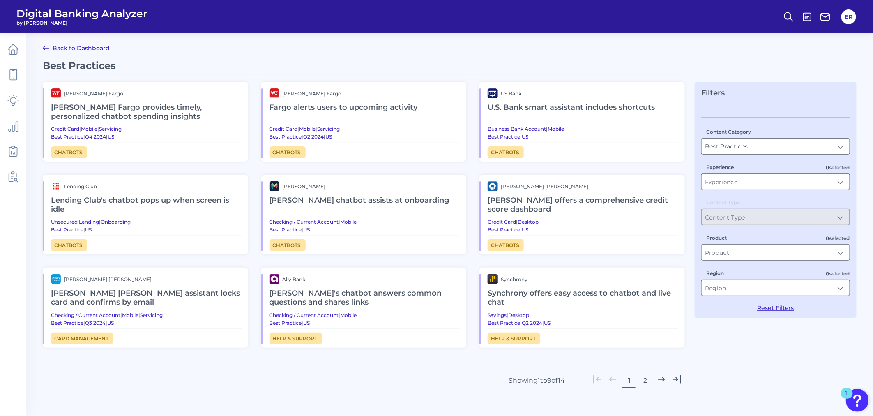
click at [292, 153] on span "Chatbots" at bounding box center [288, 152] width 36 height 12
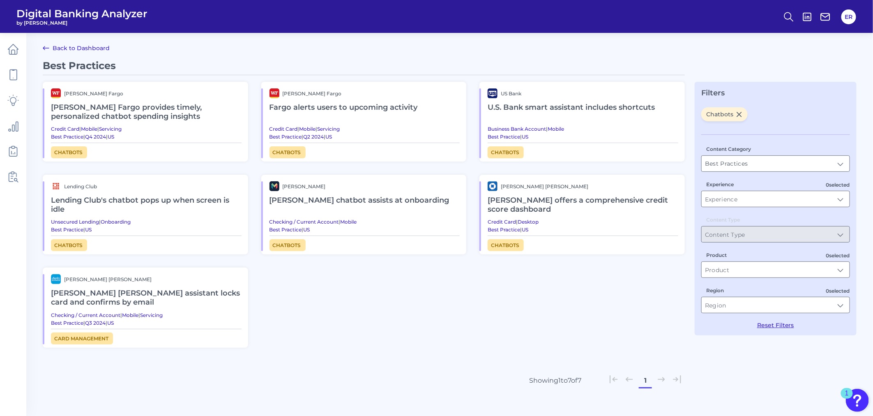
click at [505, 150] on span "Chatbots" at bounding box center [506, 152] width 36 height 12
click at [521, 106] on h2 "U.S. Bank smart assistant includes shortcuts" at bounding box center [583, 107] width 191 height 19
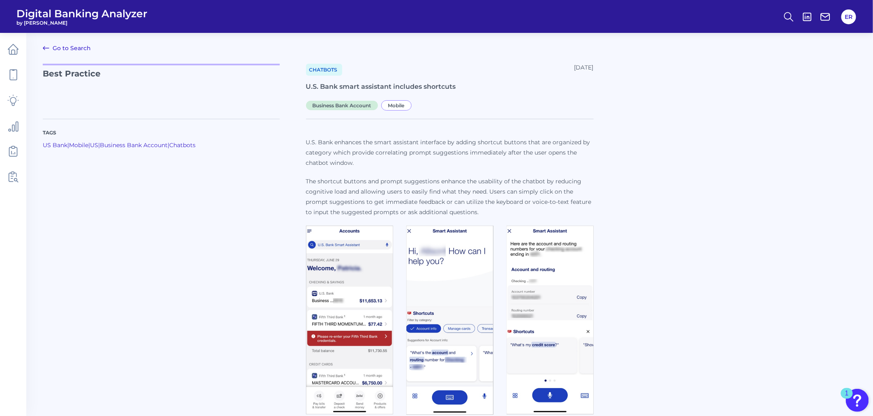
scroll to position [14, 0]
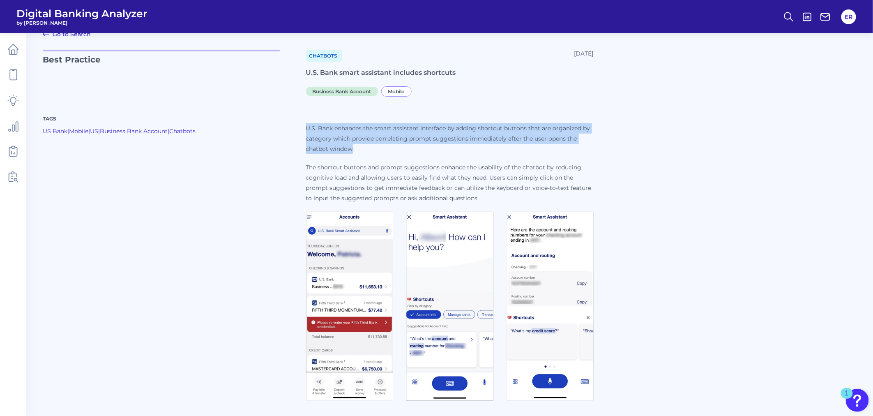
drag, startPoint x: 307, startPoint y: 128, endPoint x: 353, endPoint y: 149, distance: 50.0
click at [353, 149] on span "U.S. Bank enhances the smart assistant interface by adding shortcut buttons tha…" at bounding box center [448, 139] width 284 height 28
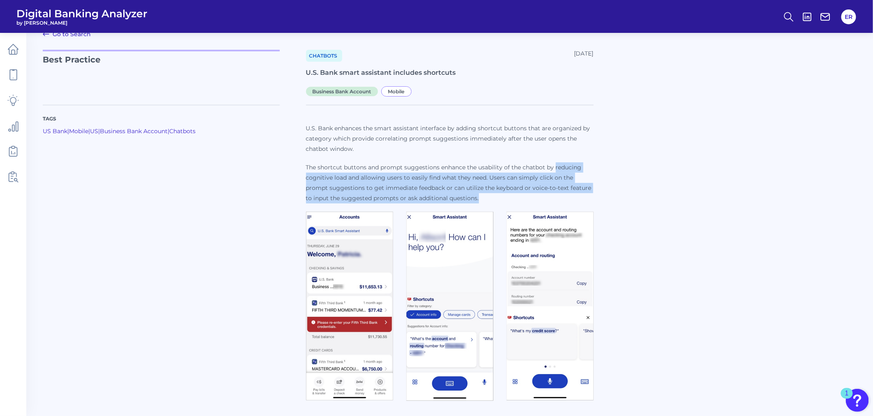
drag, startPoint x: 555, startPoint y: 164, endPoint x: 487, endPoint y: 198, distance: 76.1
click at [487, 198] on p "The shortcut buttons and prompt suggestions enhance the usability of the chatbo…" at bounding box center [450, 182] width 288 height 41
copy p "reducing cognitive load and allowing users to easily find what they need. Users…"
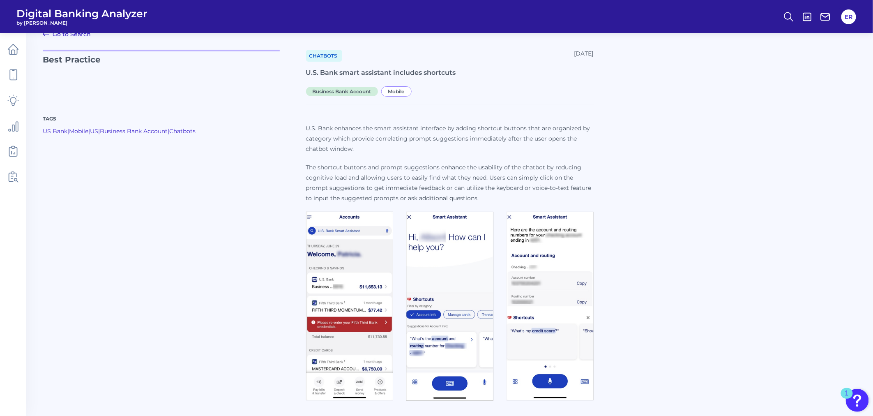
click at [464, 70] on h1 "U.S. Bank smart assistant includes shortcuts" at bounding box center [450, 72] width 288 height 9
drag, startPoint x: 460, startPoint y: 72, endPoint x: 301, endPoint y: 73, distance: 159.5
click at [301, 73] on div "Best Practice Chatbots [DATE] U.S. Bank smart assistant includes shortcuts Busi…" at bounding box center [450, 72] width 814 height 45
copy h1 "U.S. Bank smart assistant includes shortcuts"
click at [707, 309] on div "Tags US Bank | Mobile | [GEOGRAPHIC_DATA] | Business Bank Account | Chatbots U.…" at bounding box center [450, 249] width 814 height 309
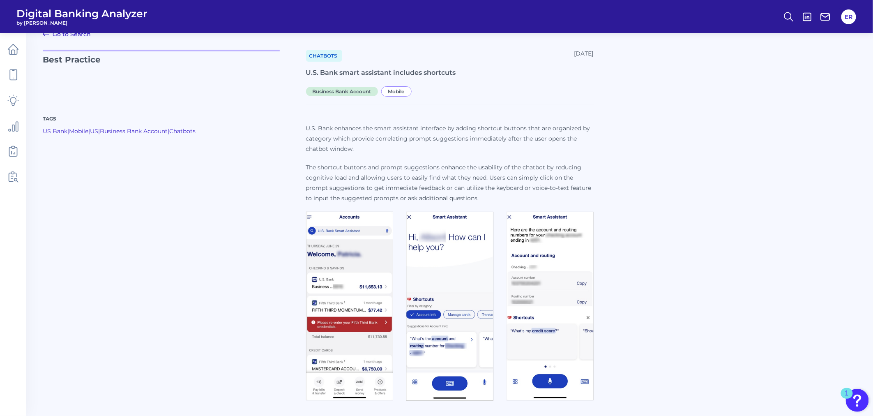
click at [541, 351] on img at bounding box center [550, 306] width 87 height 189
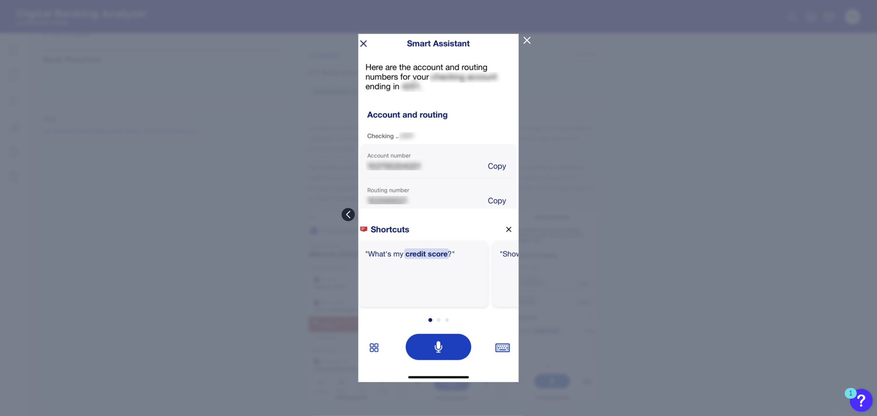
click at [346, 211] on icon at bounding box center [347, 214] width 7 height 7
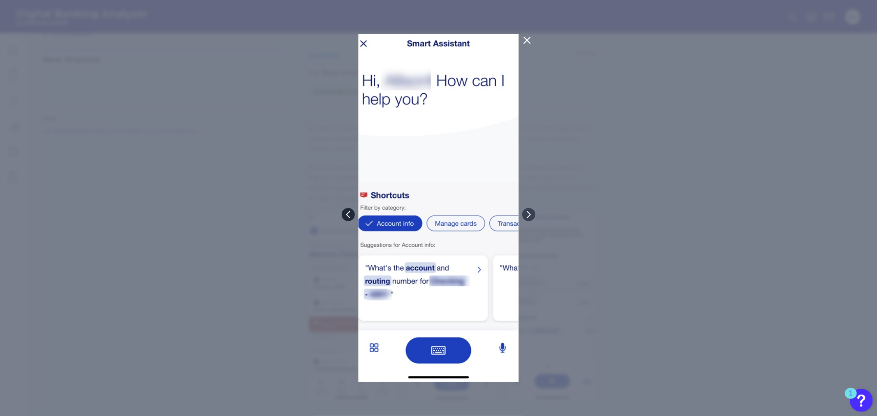
click at [346, 211] on icon at bounding box center [347, 214] width 7 height 7
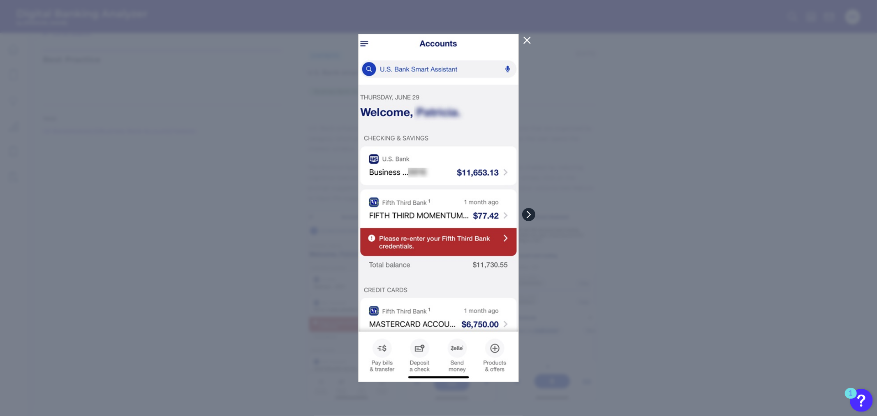
click at [528, 212] on icon at bounding box center [528, 214] width 3 height 7
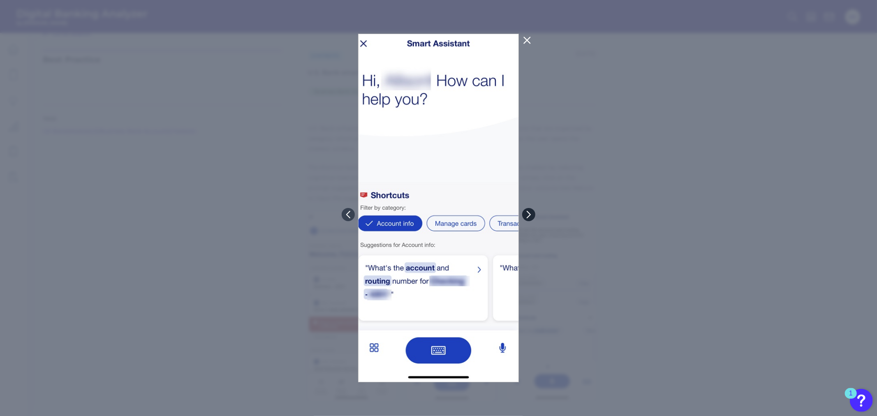
click at [531, 212] on icon at bounding box center [528, 214] width 7 height 7
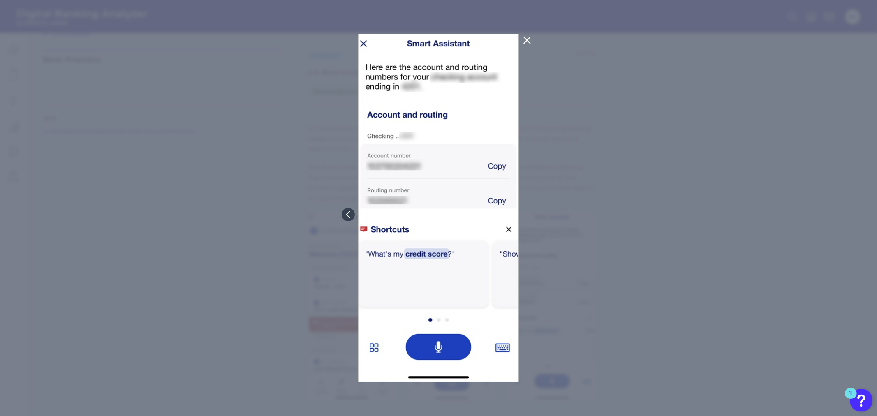
click at [527, 37] on icon at bounding box center [527, 40] width 10 height 10
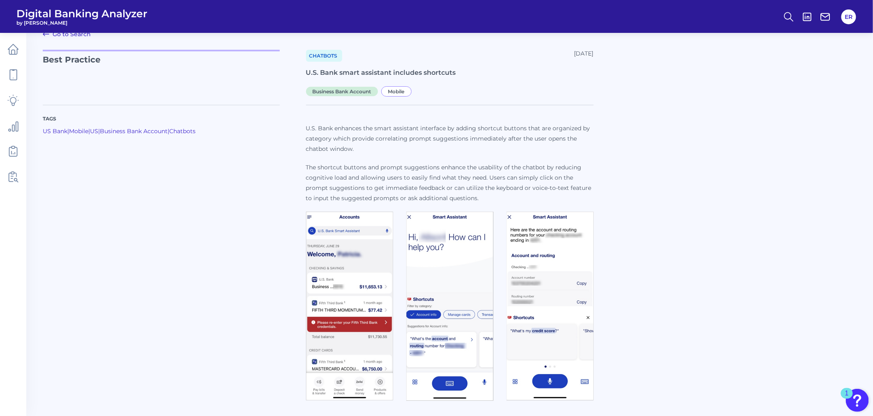
click at [76, 34] on link "Go to Search" at bounding box center [67, 34] width 48 height 10
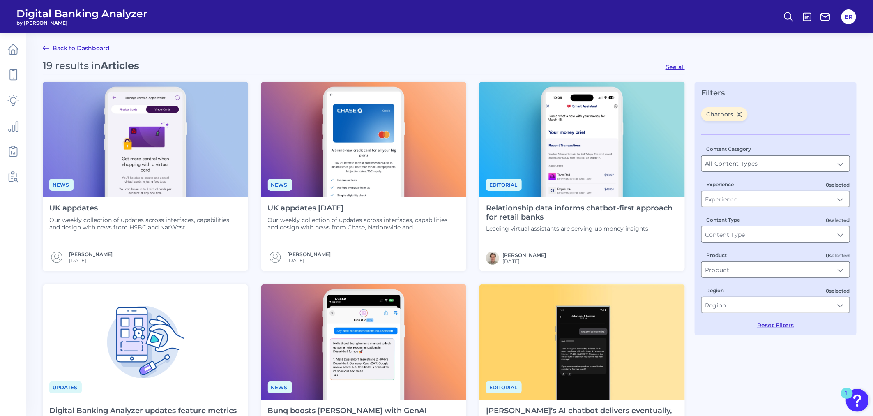
click at [363, 216] on p "Our weekly collection of updates across interfaces, capabilities and design wit…" at bounding box center [364, 223] width 192 height 15
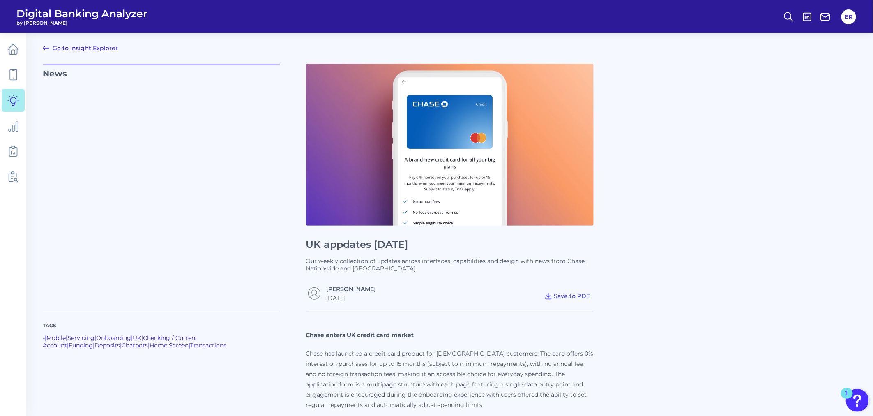
click at [64, 47] on link "Go to Insight Explorer" at bounding box center [80, 48] width 75 height 10
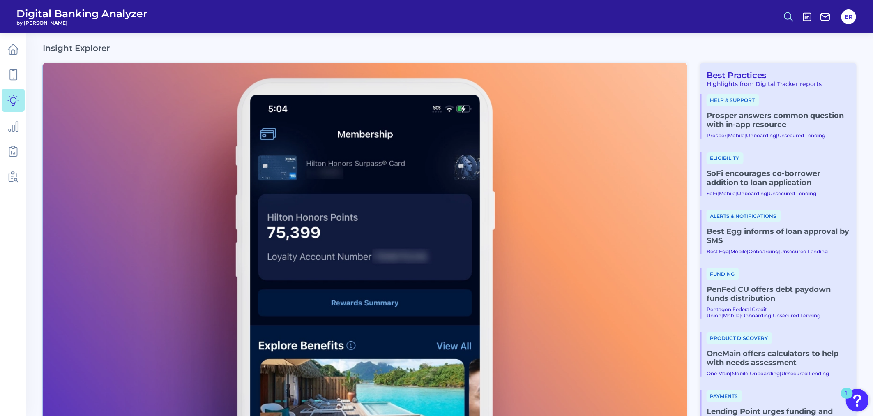
click at [790, 18] on icon at bounding box center [789, 17] width 12 height 12
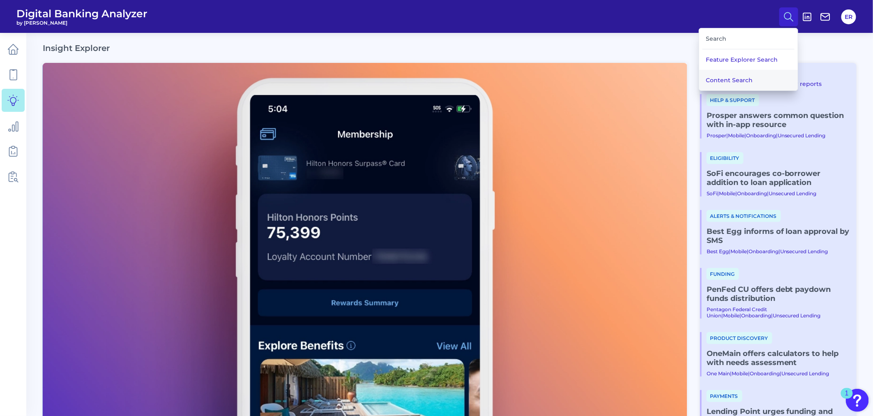
click at [759, 79] on button "Content Search" at bounding box center [748, 80] width 99 height 21
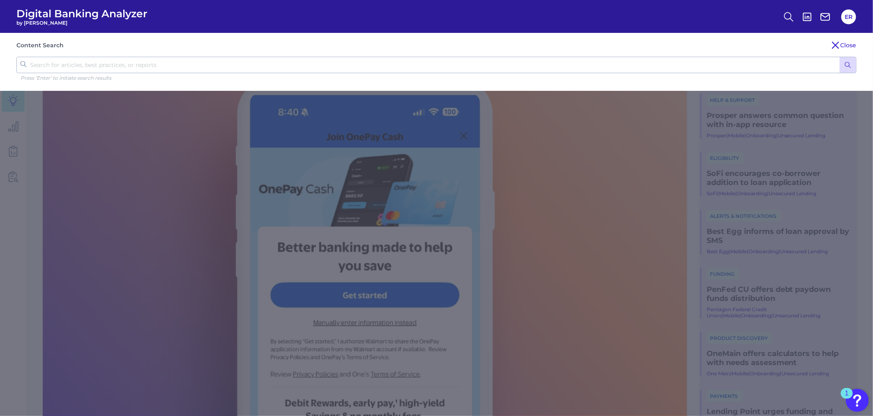
click at [262, 56] on div "Content Search Close Press ‘Enter’ to initiate search results" at bounding box center [436, 62] width 873 height 58
click at [265, 59] on input "text" at bounding box center [436, 65] width 840 height 16
type input "chatbot"
click button "submit" at bounding box center [848, 65] width 16 height 16
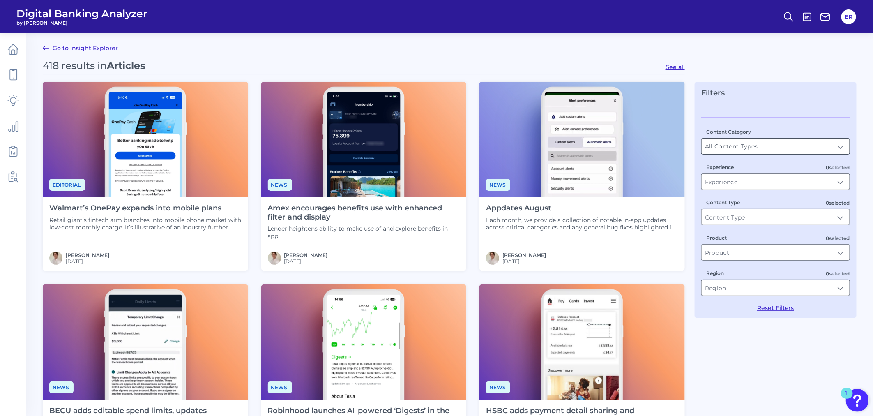
click at [773, 143] on input "All Content Types" at bounding box center [776, 146] width 148 height 16
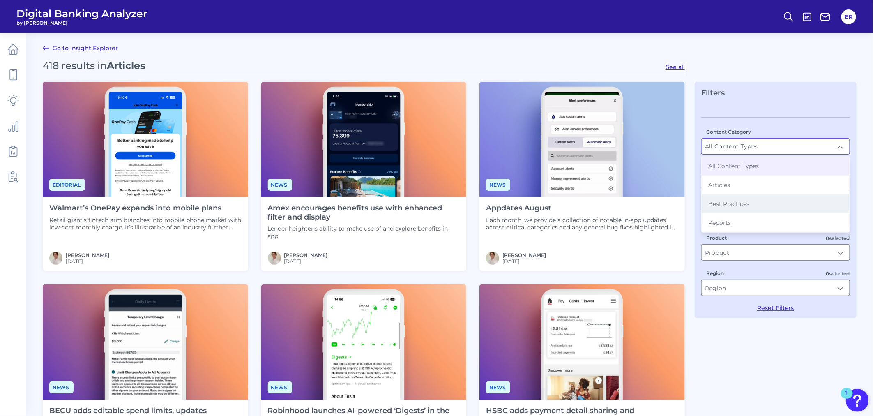
click at [748, 195] on li "Best Practices" at bounding box center [776, 203] width 148 height 19
type input "Best Practices"
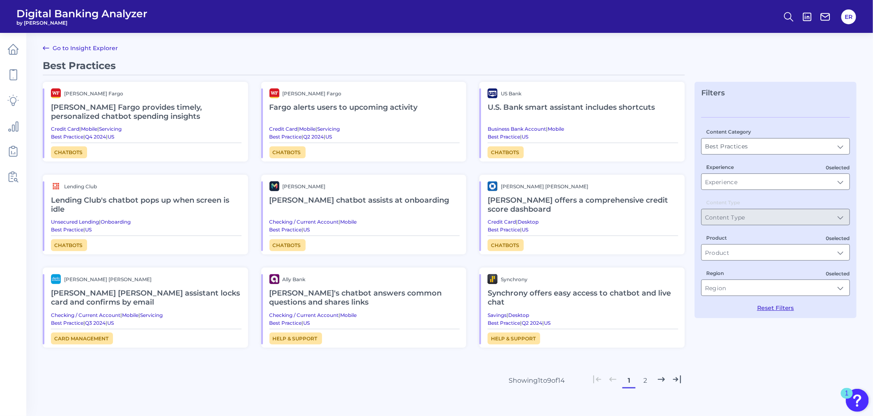
click at [114, 200] on h2 "Lending Club's chatbot pops up when screen is idle" at bounding box center [146, 205] width 191 height 28
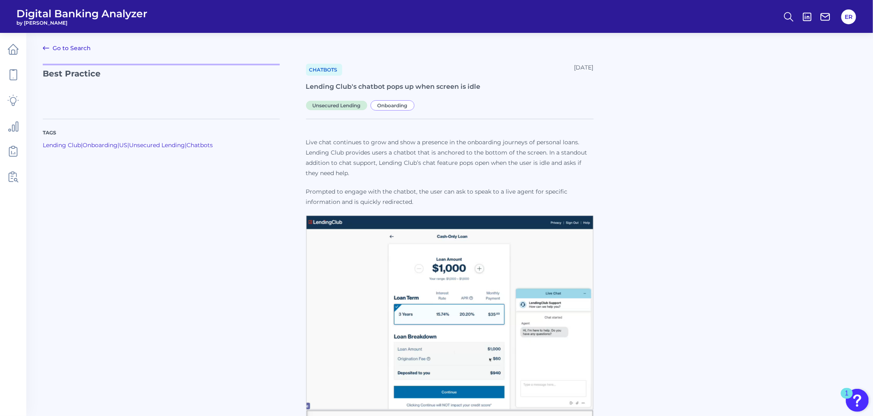
click at [76, 51] on link "Go to Search" at bounding box center [67, 48] width 48 height 10
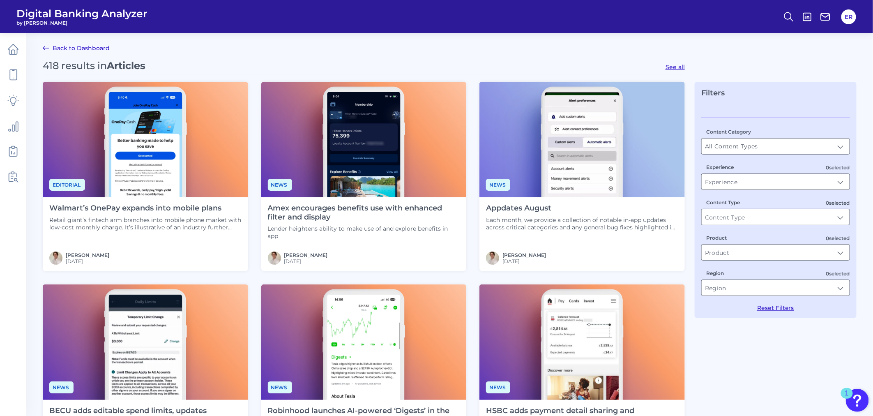
click at [814, 136] on div "Content Category All Content Types All Content Types" at bounding box center [776, 140] width 149 height 27
click at [807, 142] on input "All Content Types" at bounding box center [776, 146] width 148 height 16
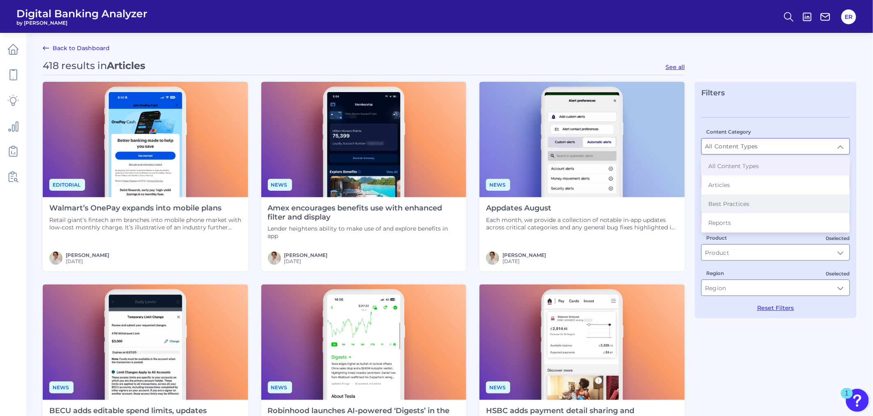
click at [753, 203] on li "Best Practices" at bounding box center [776, 203] width 148 height 19
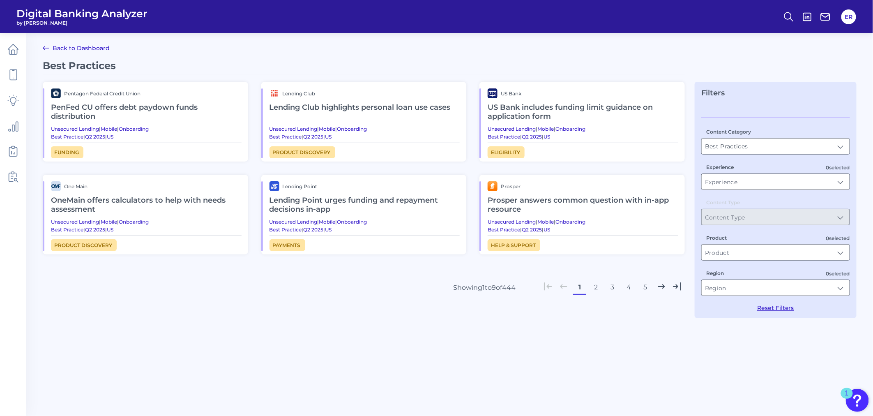
type input "Best Practices"
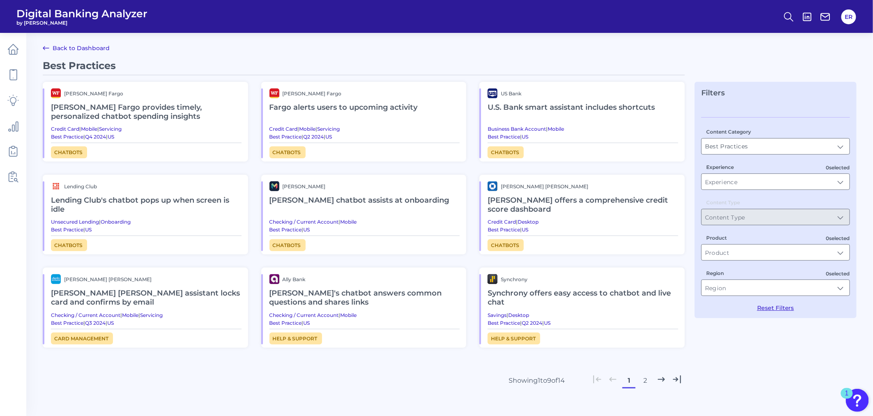
click at [384, 200] on h2 "[PERSON_NAME] chatbot assists at onboarding" at bounding box center [365, 200] width 191 height 19
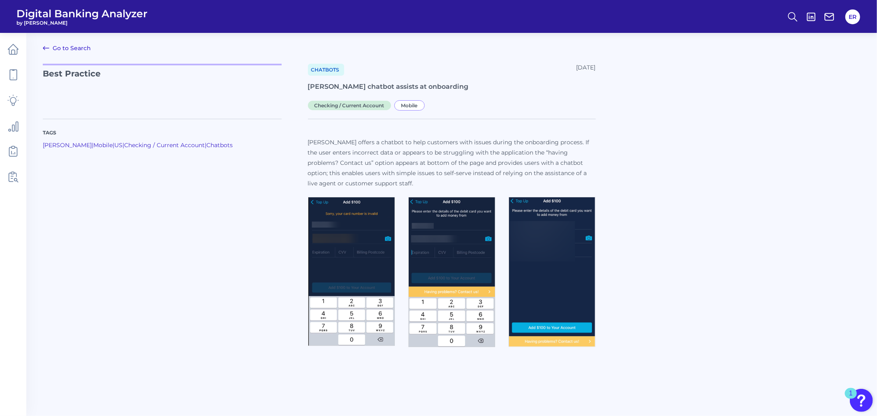
click at [319, 142] on p "[PERSON_NAME] offers a chatbot to help customers with issues during the onboard…" at bounding box center [452, 162] width 288 height 51
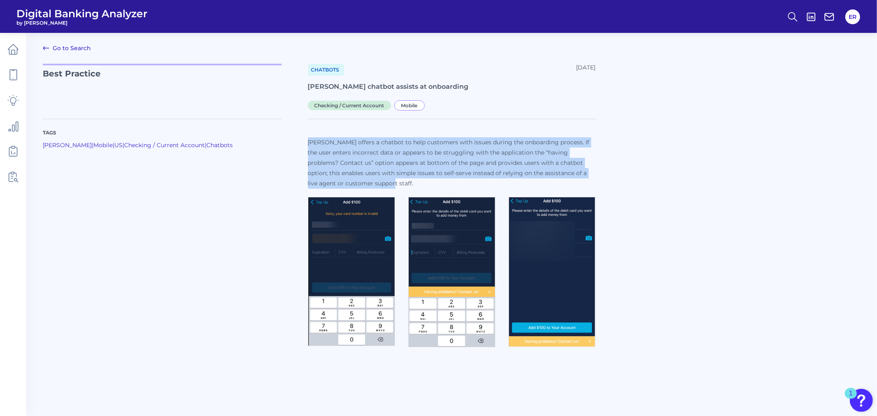
drag, startPoint x: 307, startPoint y: 143, endPoint x: 375, endPoint y: 182, distance: 78.4
click at [375, 182] on p "[PERSON_NAME] offers a chatbot to help customers with issues during the onboard…" at bounding box center [452, 162] width 288 height 51
copy p "[PERSON_NAME] offers a chatbot to help customers with issues during the onboard…"
click at [356, 298] on img at bounding box center [351, 271] width 87 height 149
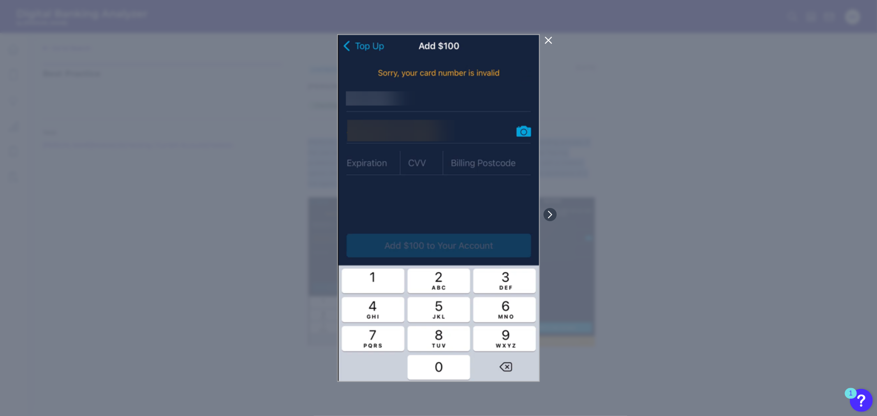
click at [545, 36] on icon at bounding box center [548, 40] width 10 height 10
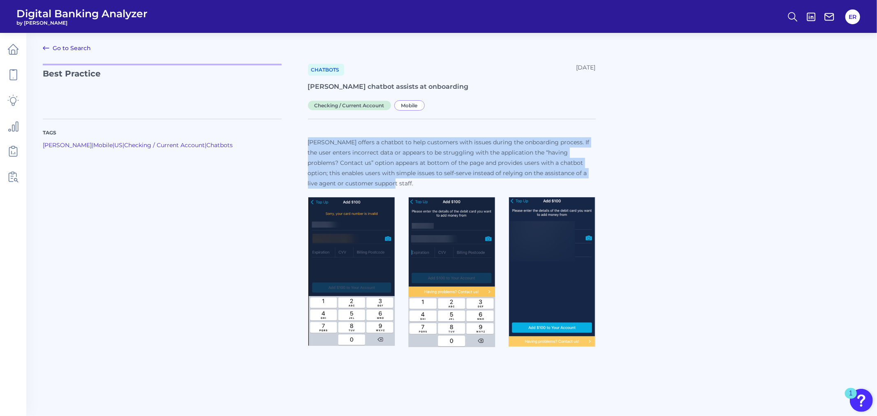
click at [426, 255] on img at bounding box center [451, 272] width 87 height 150
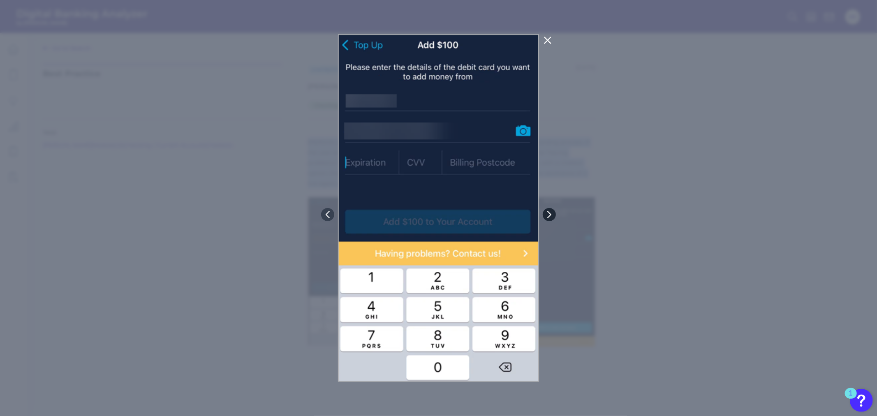
click at [552, 210] on button at bounding box center [548, 214] width 13 height 13
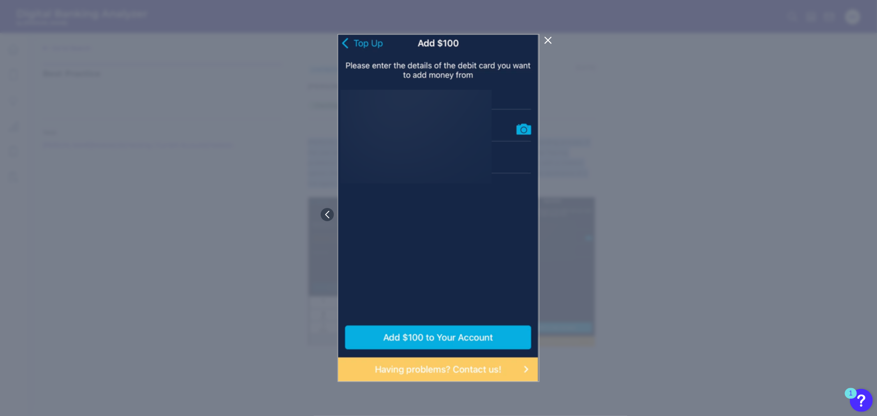
click at [547, 39] on icon at bounding box center [548, 40] width 10 height 10
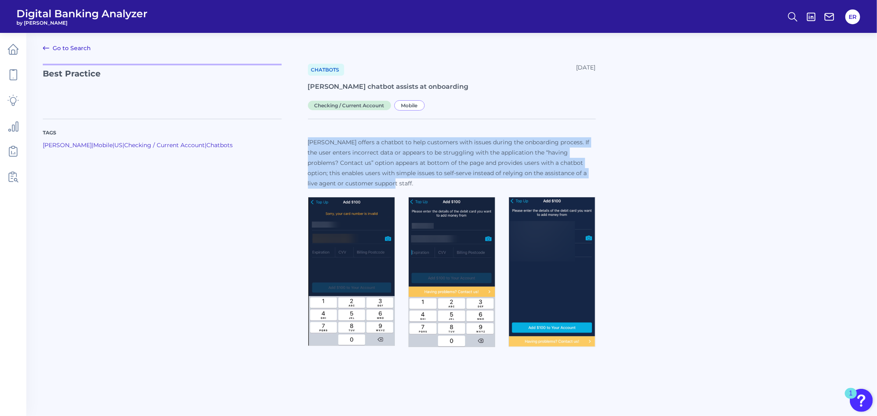
click at [55, 47] on link "Go to Search" at bounding box center [67, 48] width 48 height 10
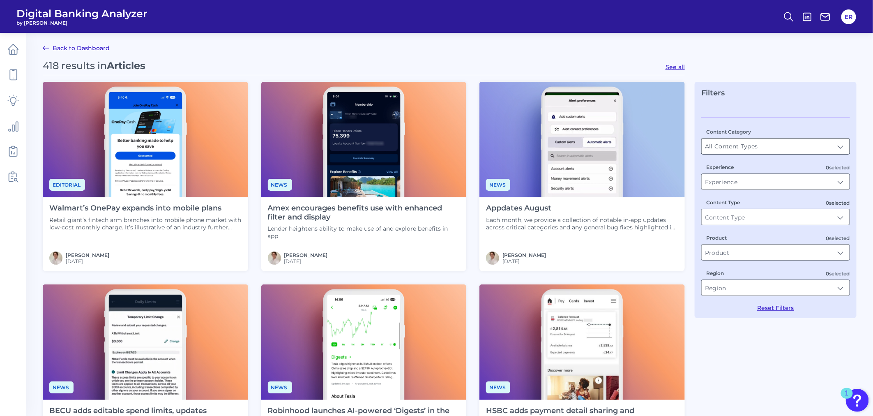
click at [734, 146] on input "All Content Types" at bounding box center [776, 146] width 148 height 16
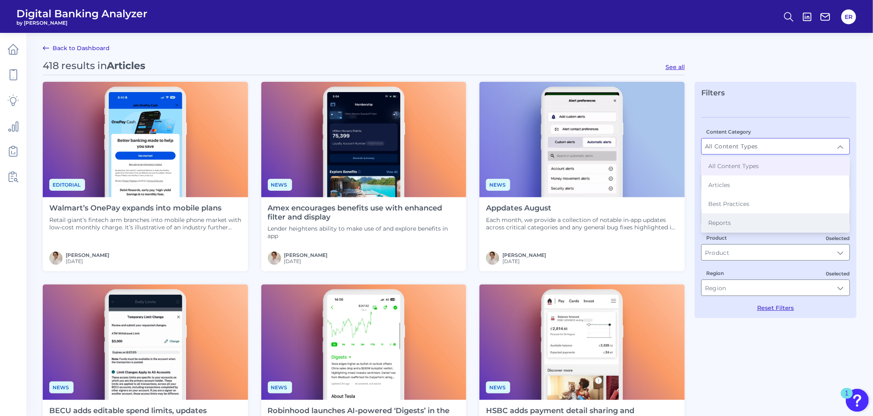
click at [731, 223] on span "Reports" at bounding box center [719, 222] width 23 height 7
type input "Reports"
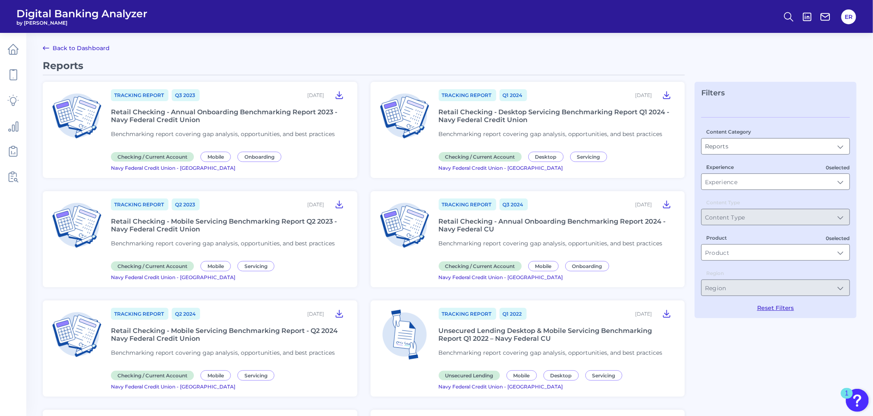
scroll to position [46, 0]
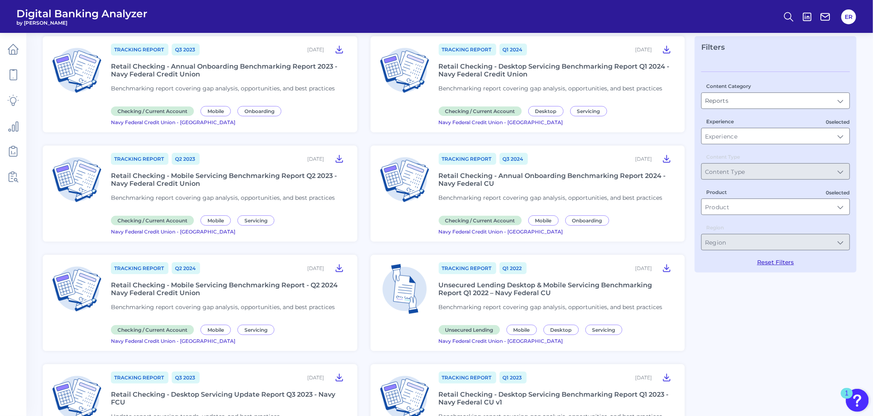
click at [473, 178] on div "Retail Checking - Annual Onboarding Benchmarking Report 2024 - Navy Federal CU" at bounding box center [557, 180] width 237 height 16
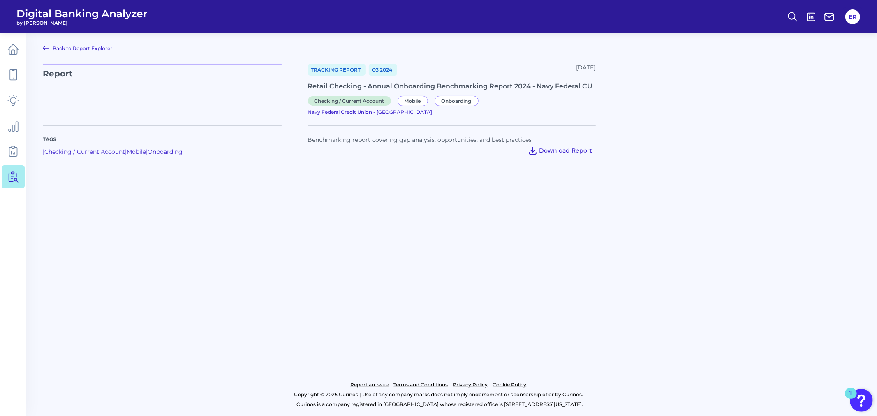
click at [536, 145] on icon at bounding box center [533, 150] width 10 height 10
